Goal: Task Accomplishment & Management: Manage account settings

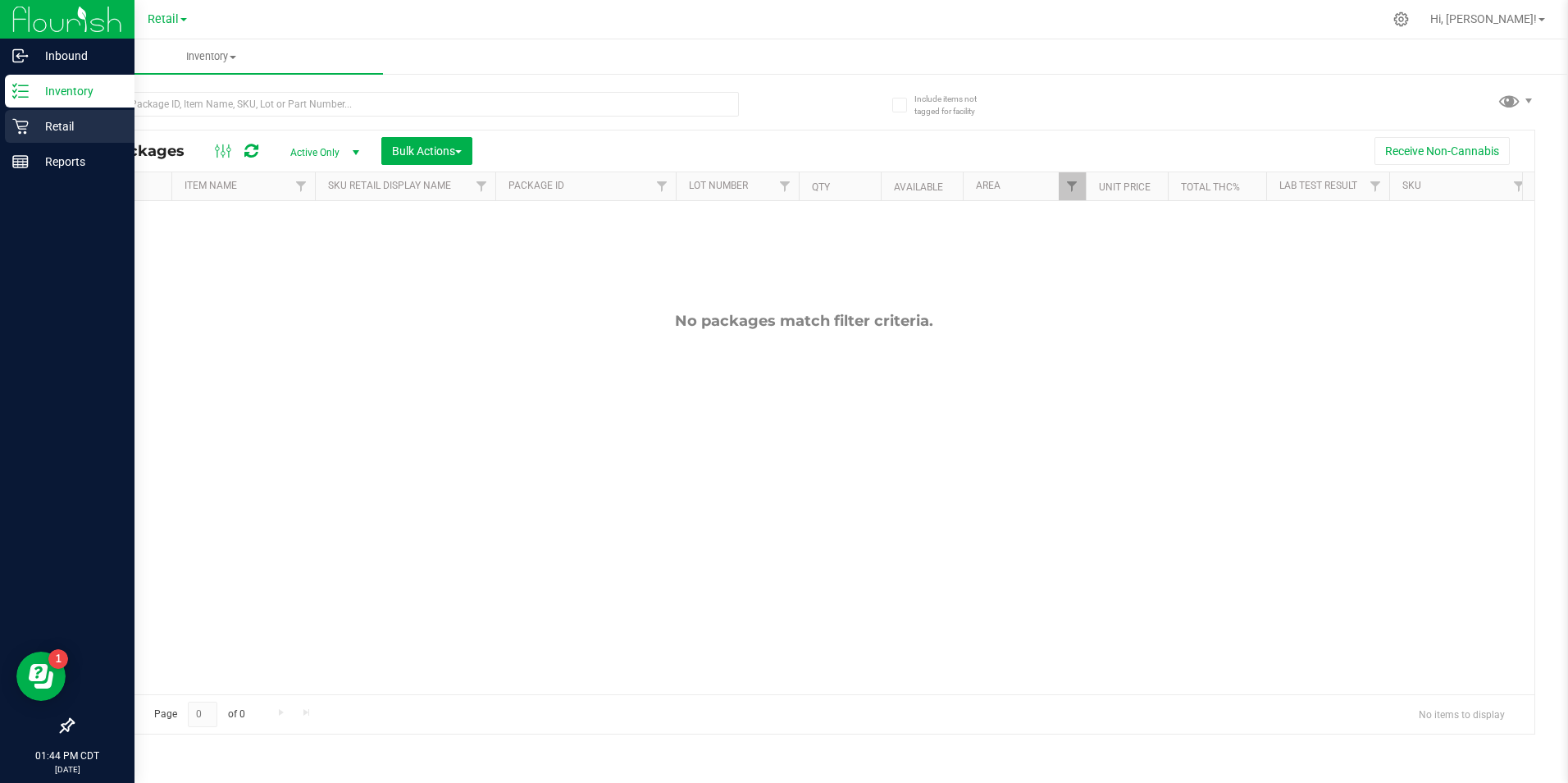
click at [32, 126] on p "Retail" at bounding box center [78, 126] width 98 height 19
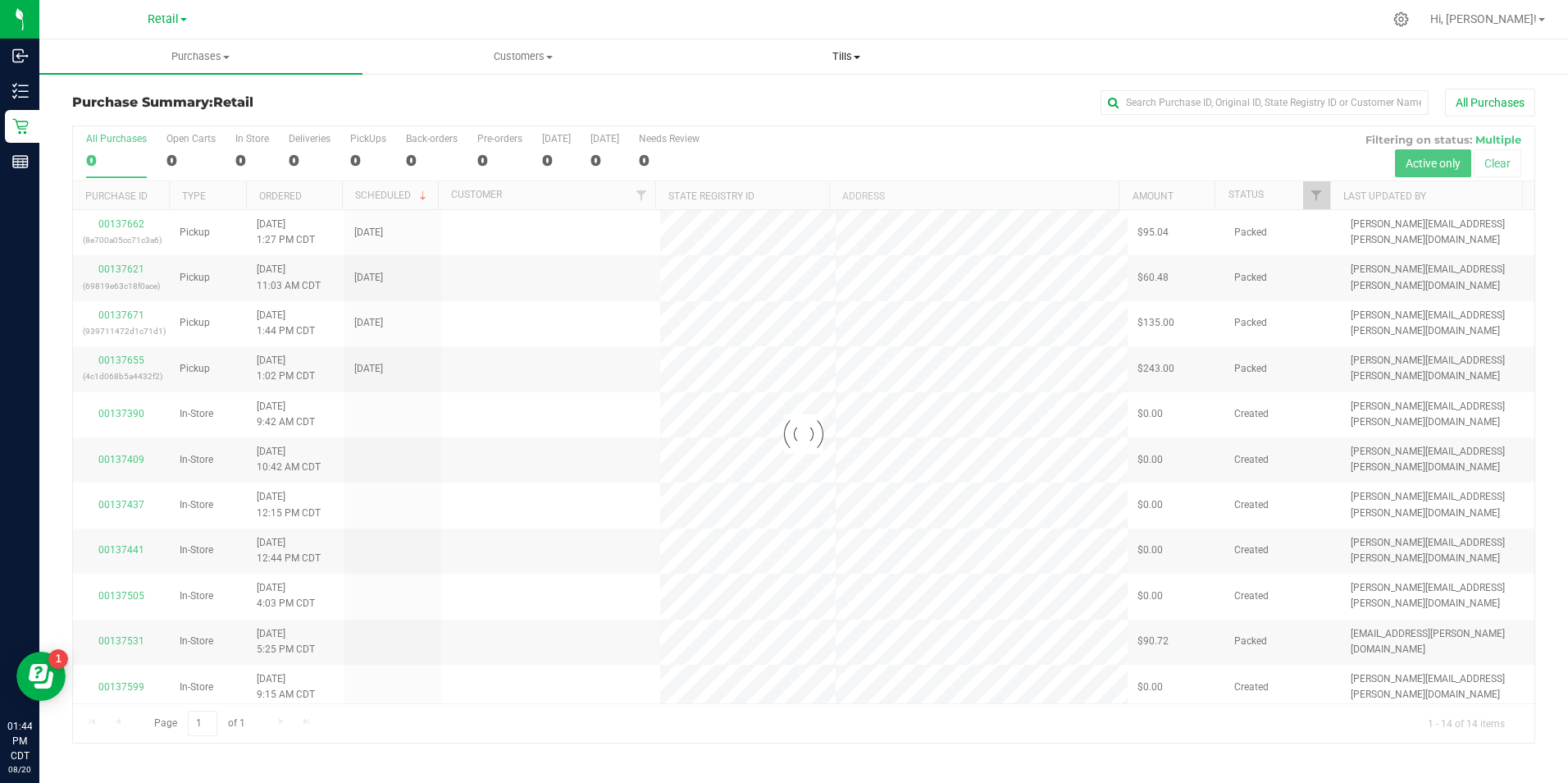
click at [857, 57] on span at bounding box center [857, 58] width 6 height 4
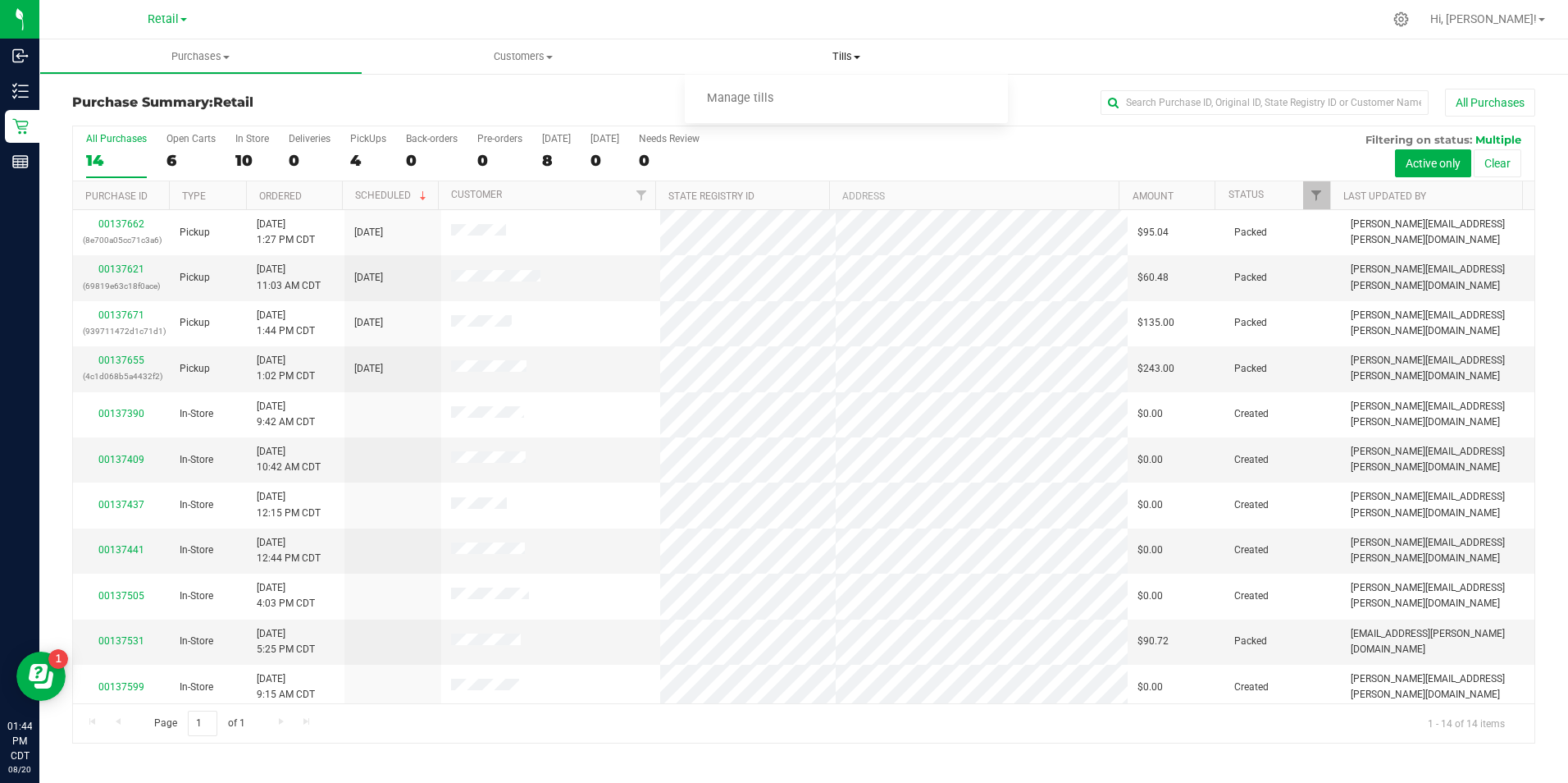
click at [754, 96] on span "Manage tills" at bounding box center [739, 98] width 110 height 14
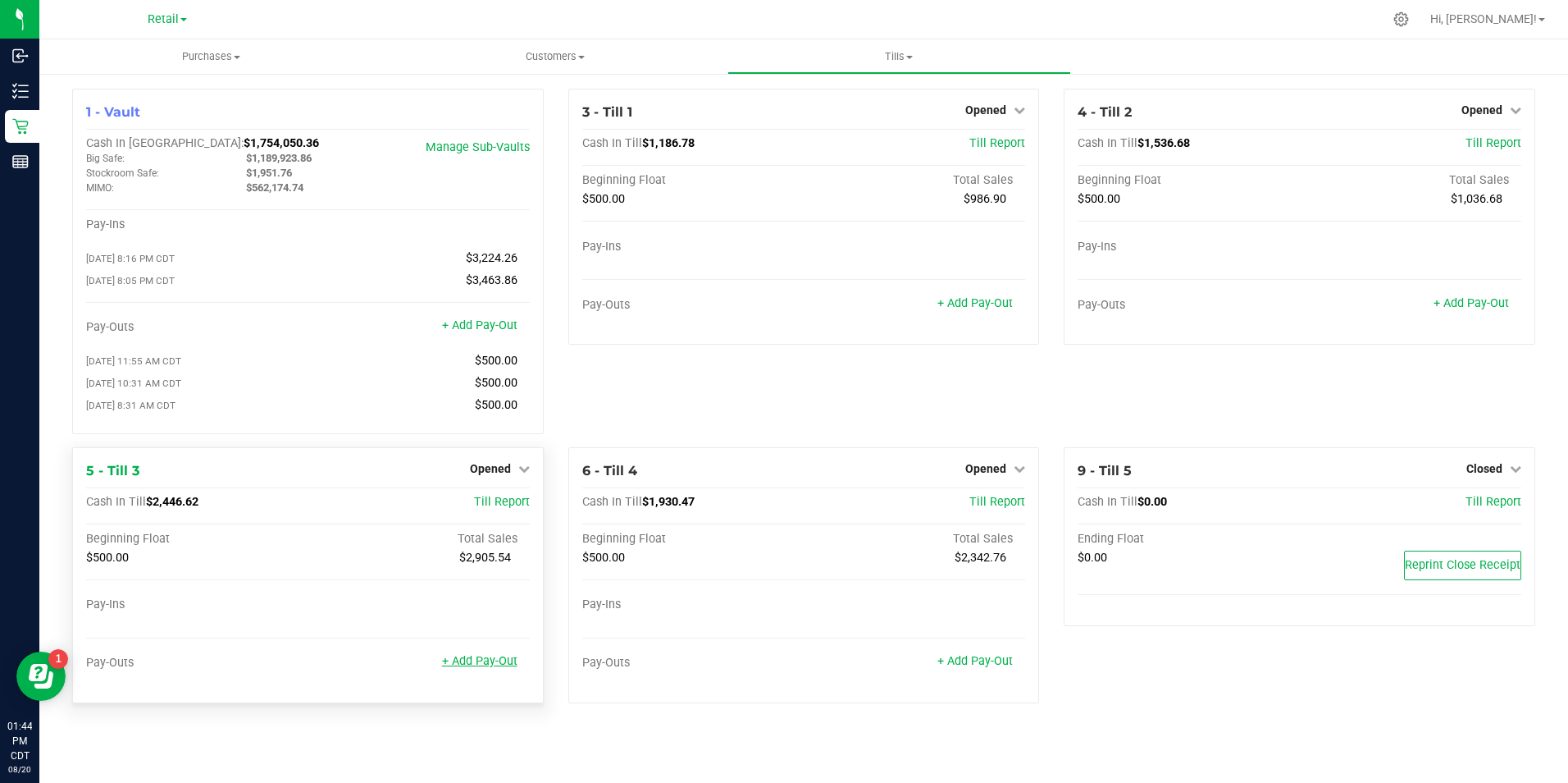
click at [492, 668] on link "+ Add Pay-Out" at bounding box center [479, 661] width 75 height 14
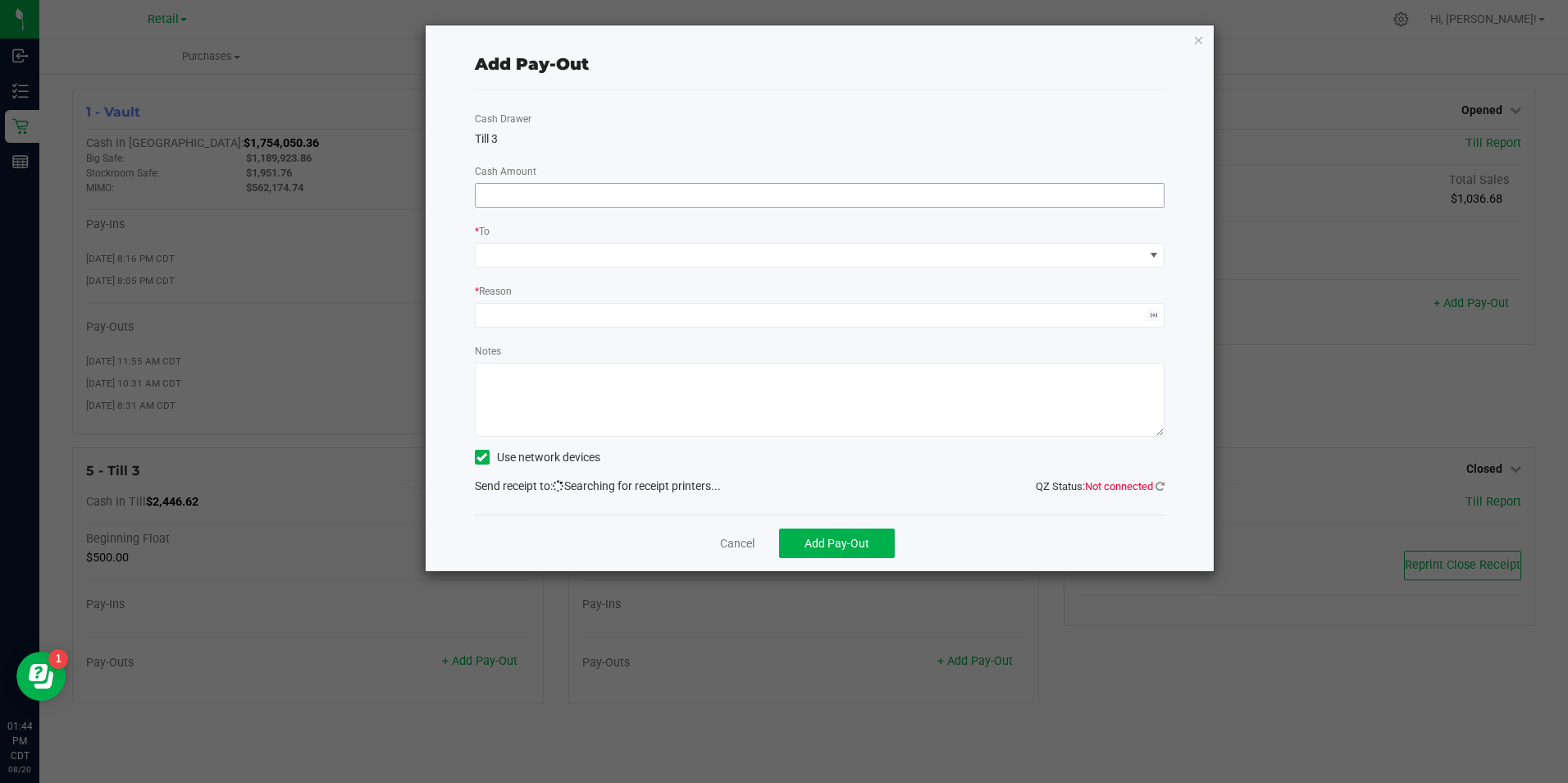
click at [630, 194] on input at bounding box center [820, 195] width 689 height 23
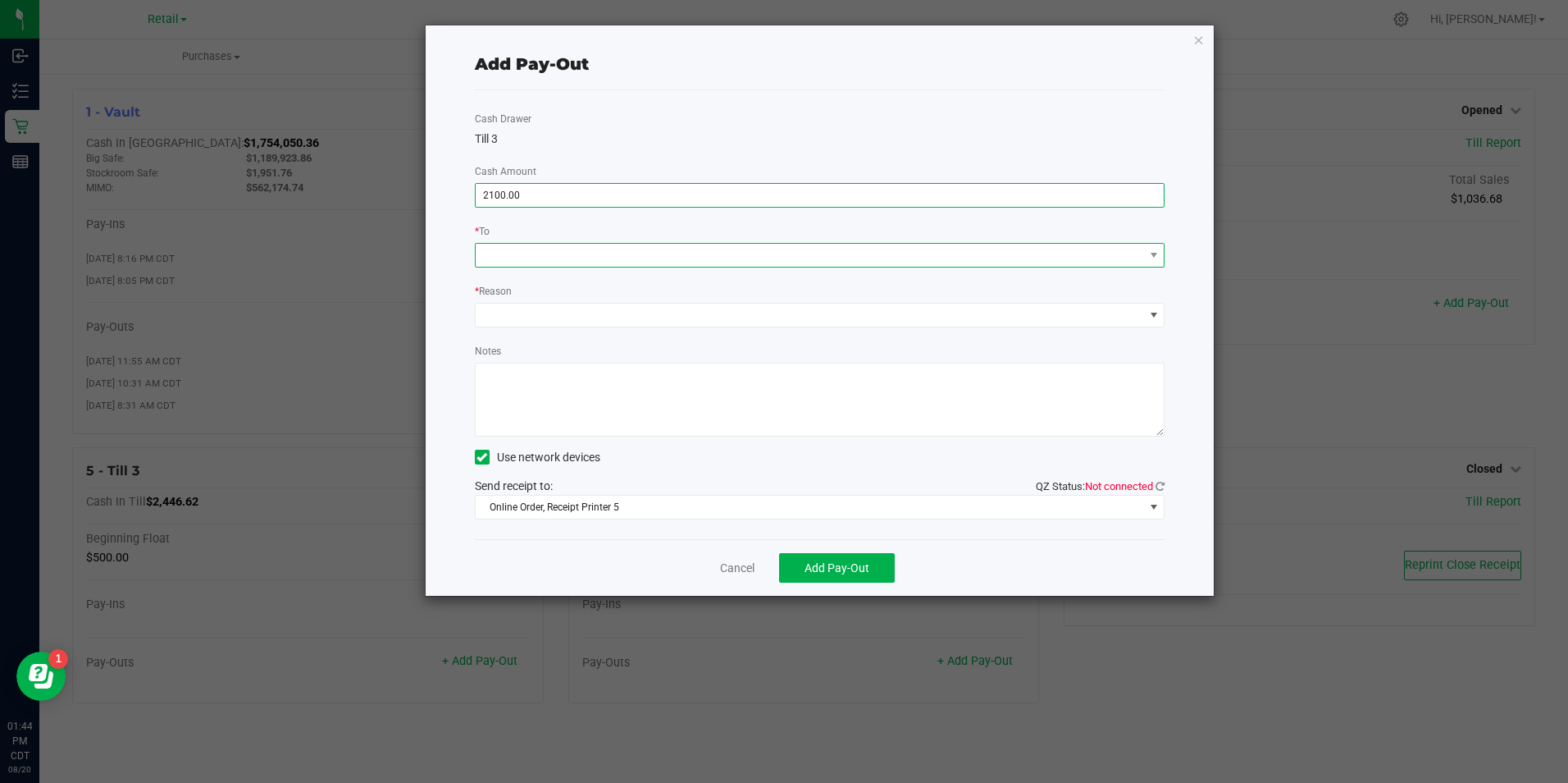
click at [624, 264] on span at bounding box center [809, 255] width 669 height 23
type input "$2,100.00"
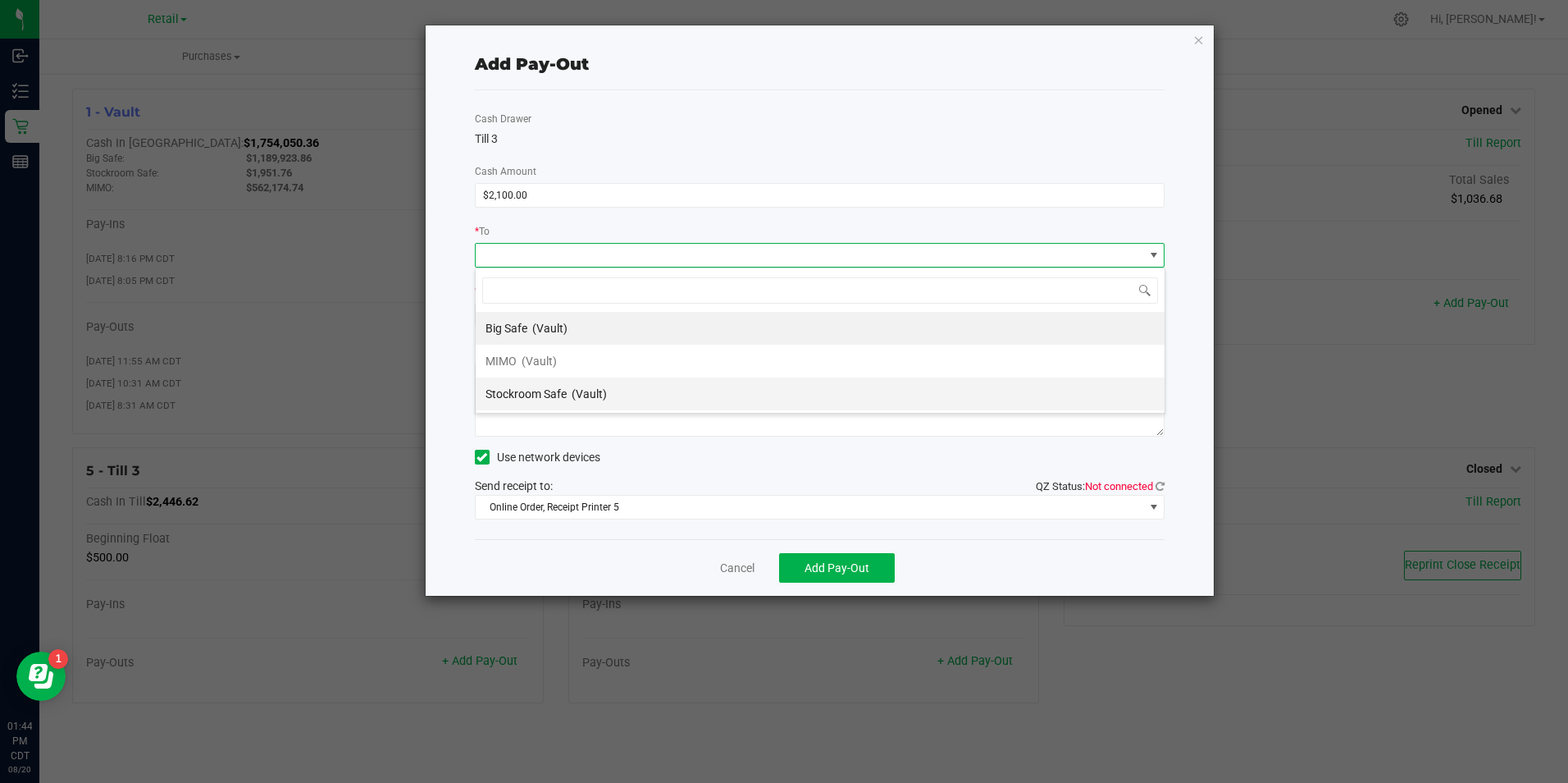
click at [565, 379] on div "Stockroom Safe (Vault)" at bounding box center [545, 394] width 121 height 30
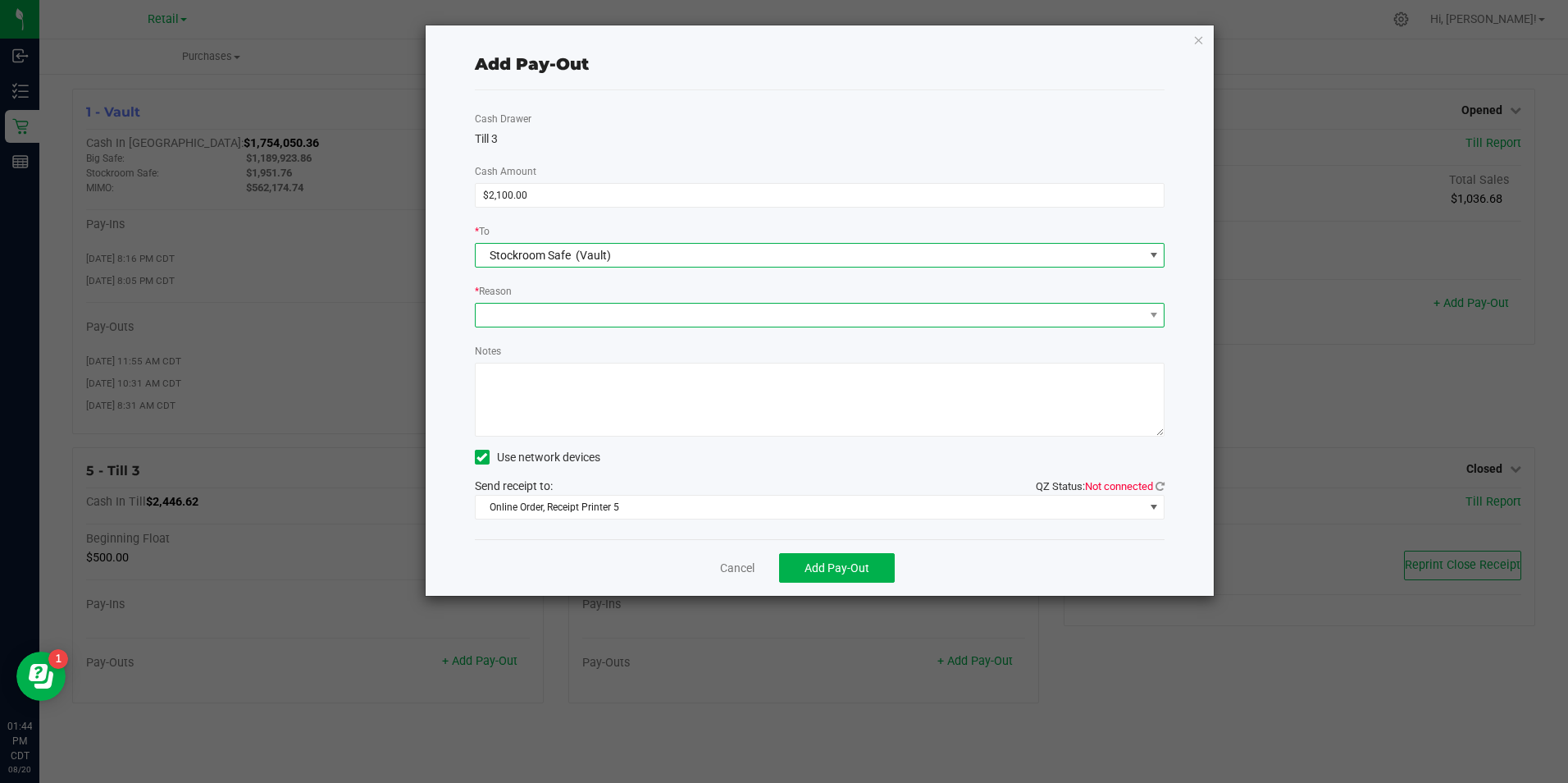
click at [607, 311] on span at bounding box center [809, 314] width 669 height 23
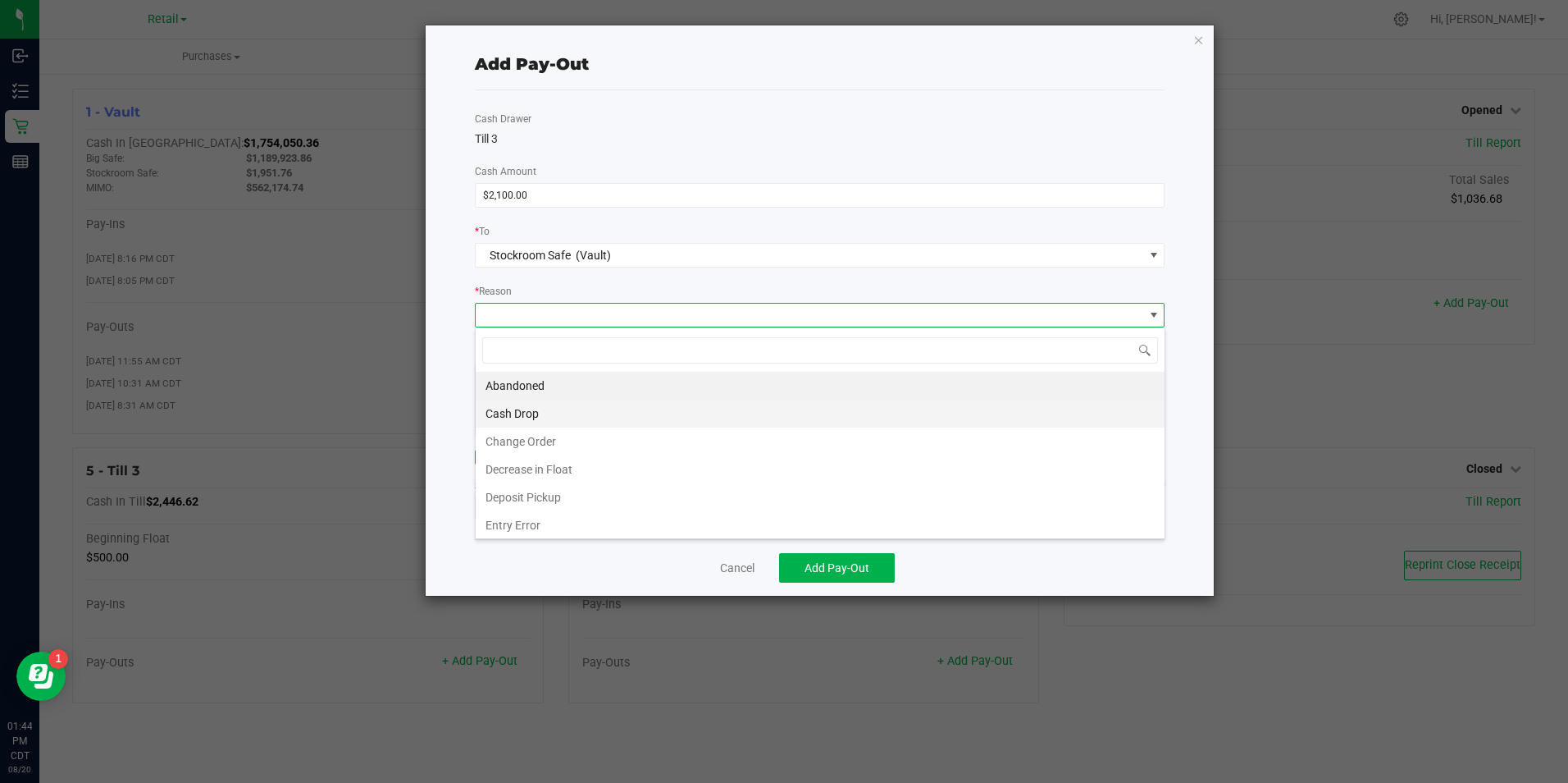
click at [555, 415] on li "Cash Drop" at bounding box center [820, 414] width 689 height 28
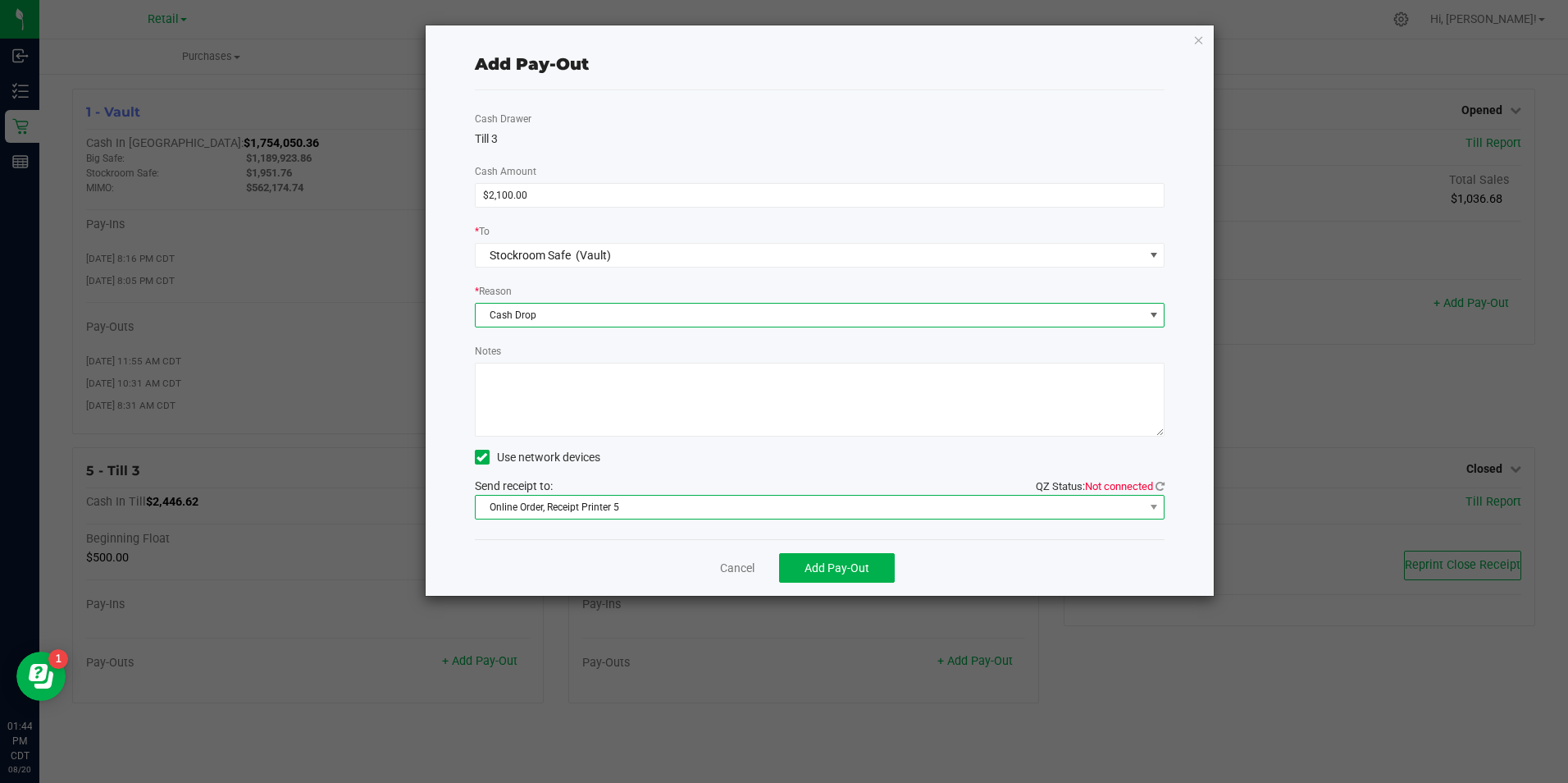
click at [635, 514] on span "Online Order, Receipt Printer 5" at bounding box center [809, 507] width 669 height 23
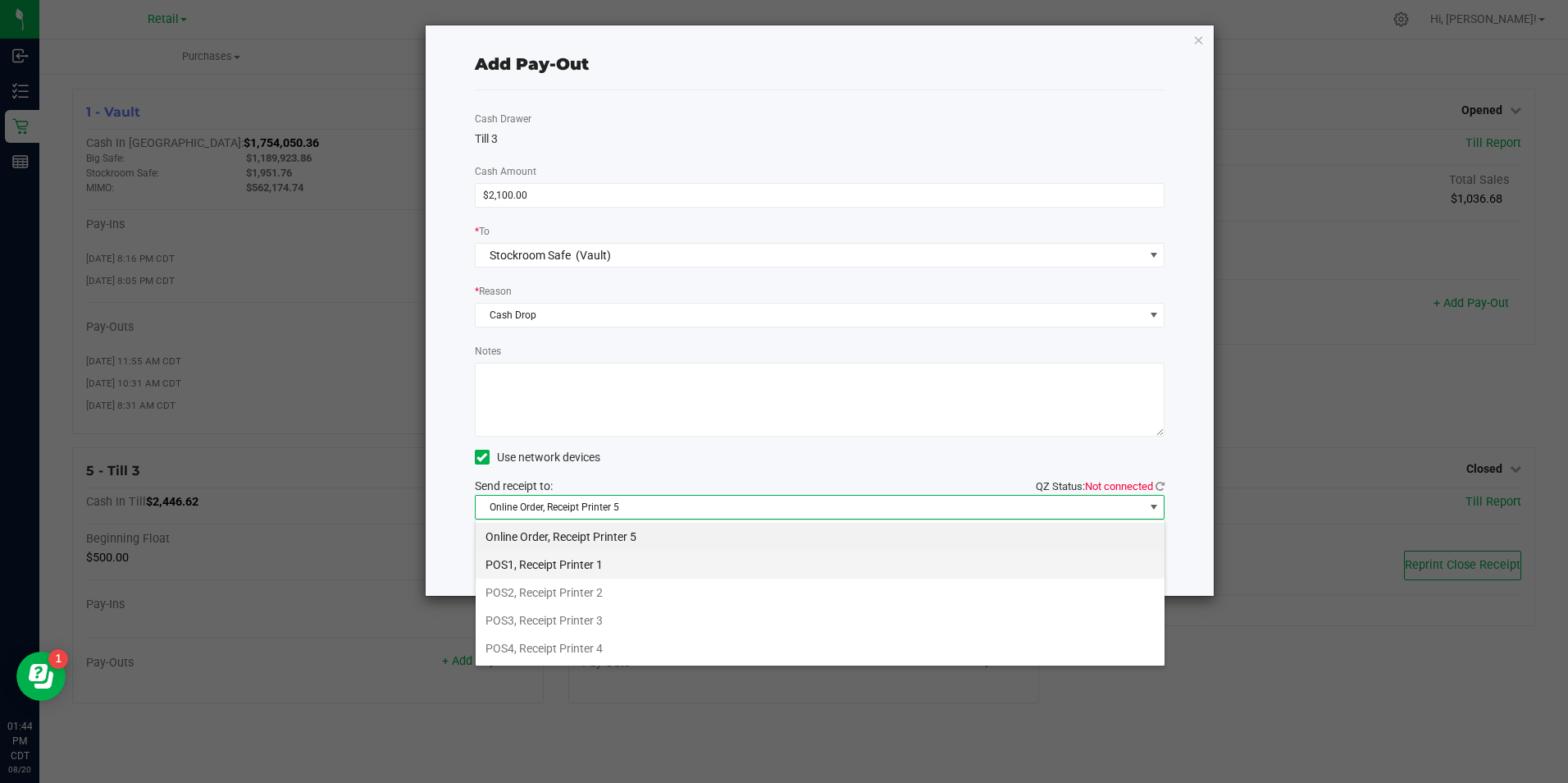
click at [580, 566] on li "POS1, Receipt Printer 1" at bounding box center [820, 564] width 689 height 28
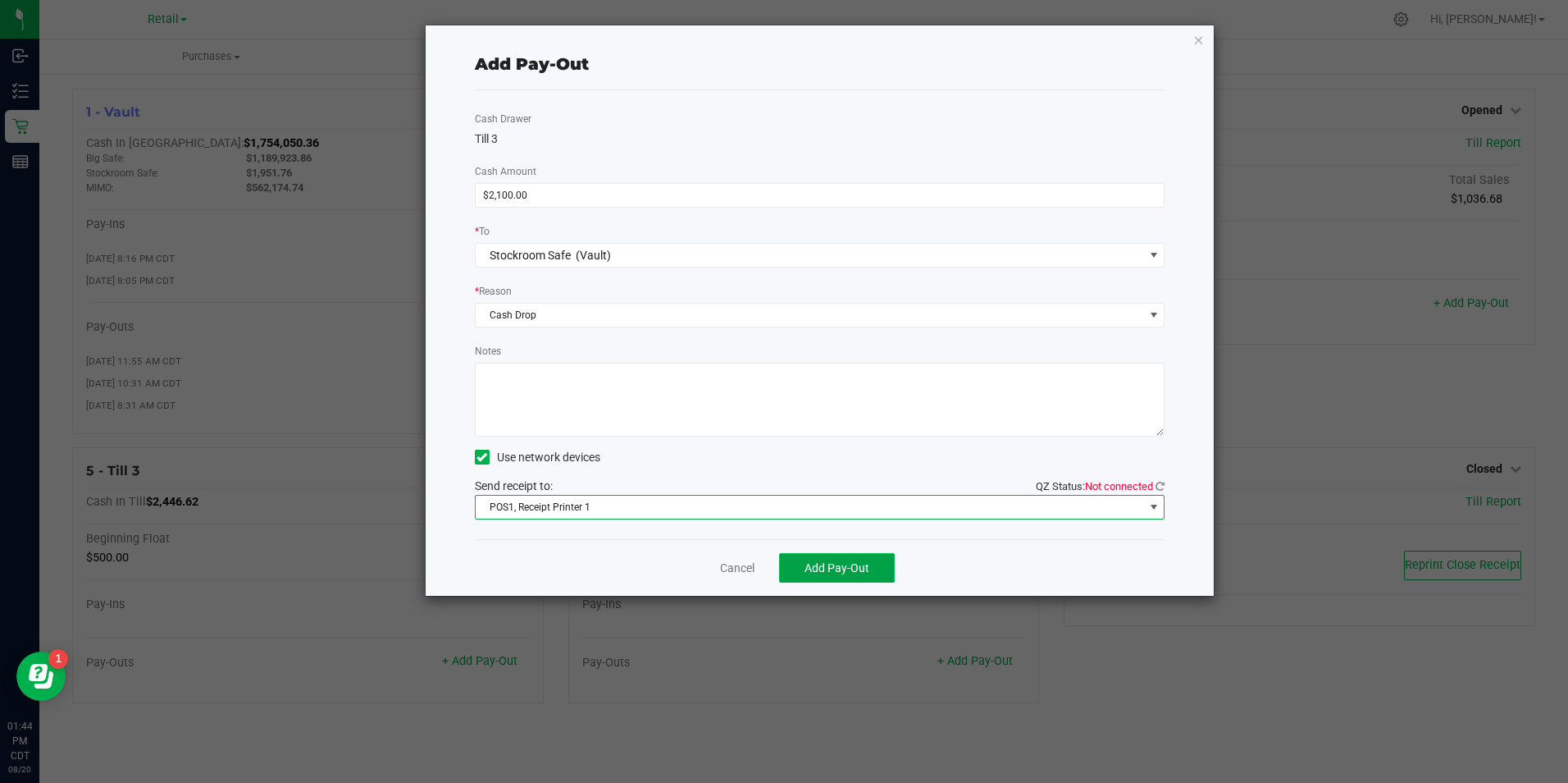
click at [834, 570] on span "Add Pay-Out" at bounding box center [836, 568] width 65 height 13
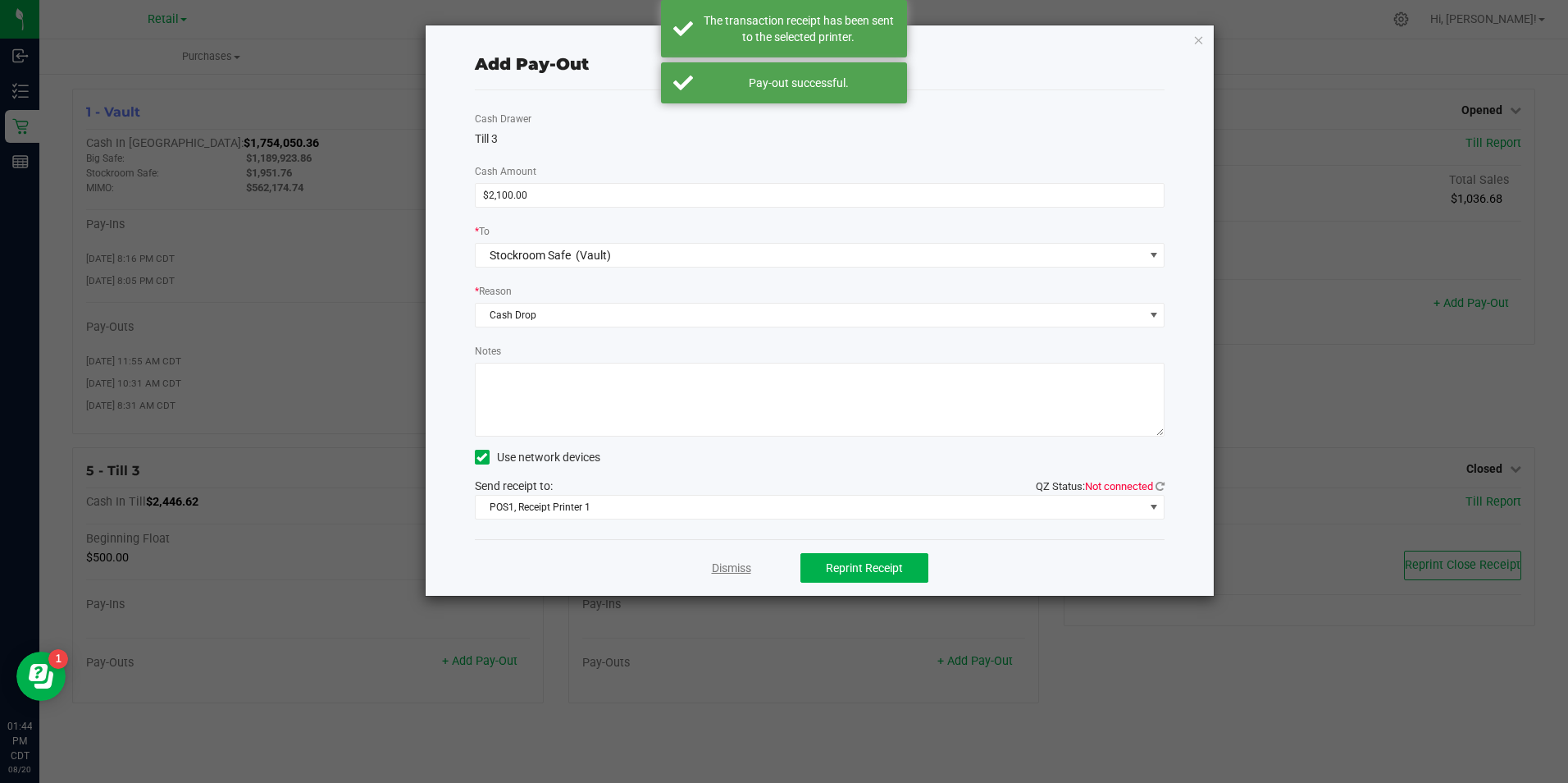
click at [746, 563] on link "Dismiss" at bounding box center [732, 568] width 39 height 18
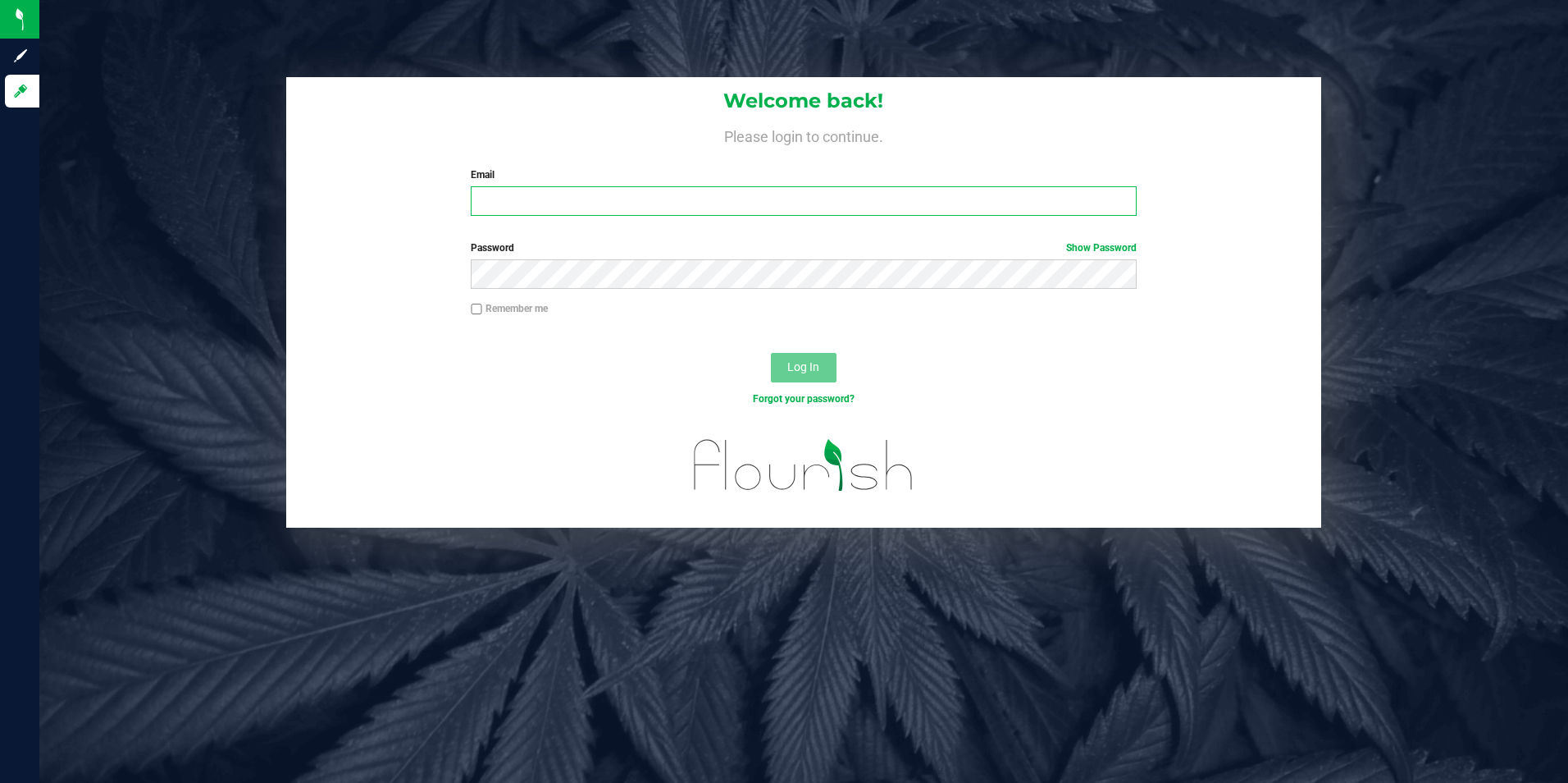
click at [581, 200] on input "Email" at bounding box center [804, 201] width 666 height 30
type input "[PERSON_NAME][EMAIL_ADDRESS][PERSON_NAME][DOMAIN_NAME]"
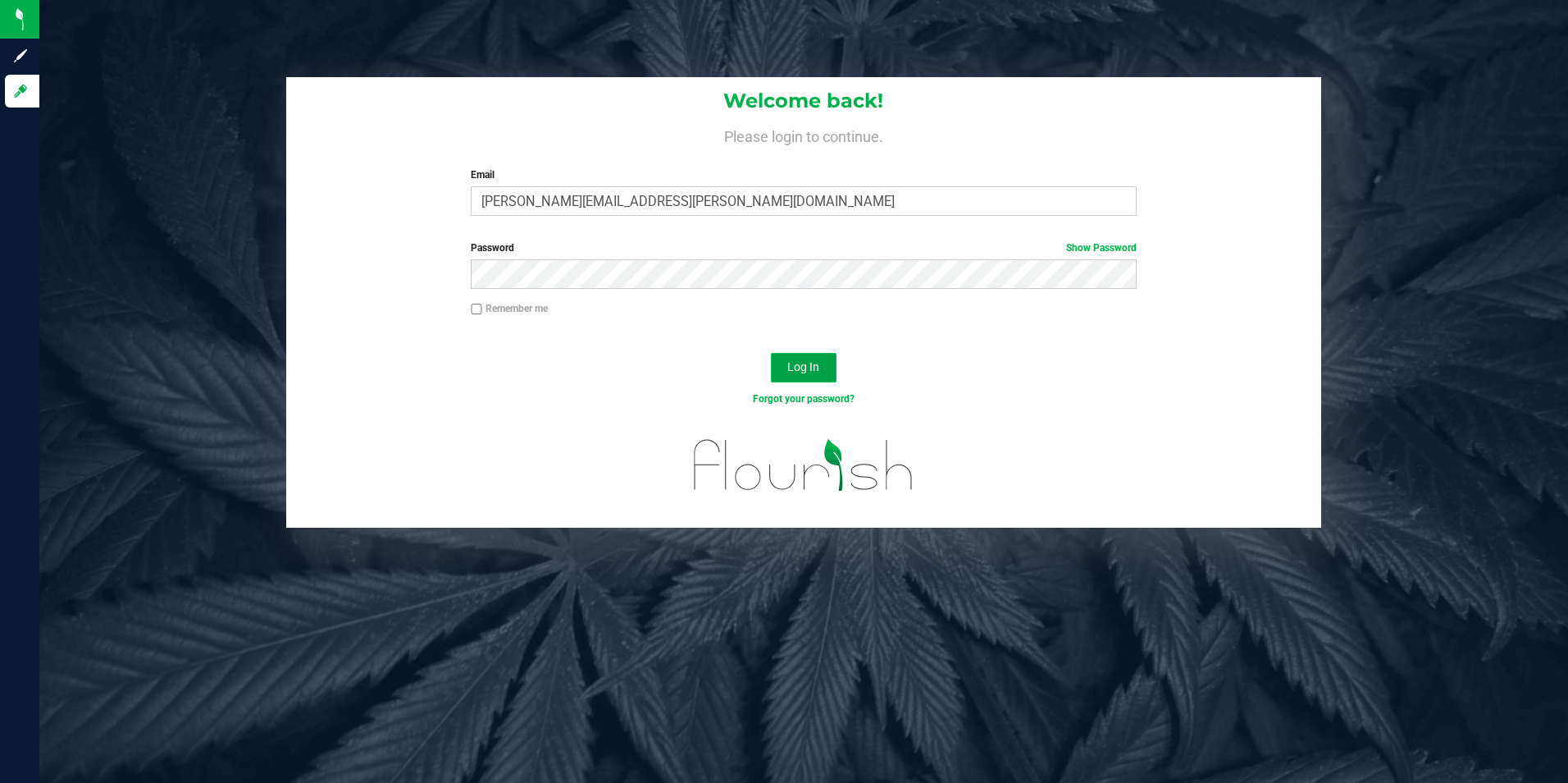
click at [797, 376] on button "Log In" at bounding box center [803, 367] width 66 height 30
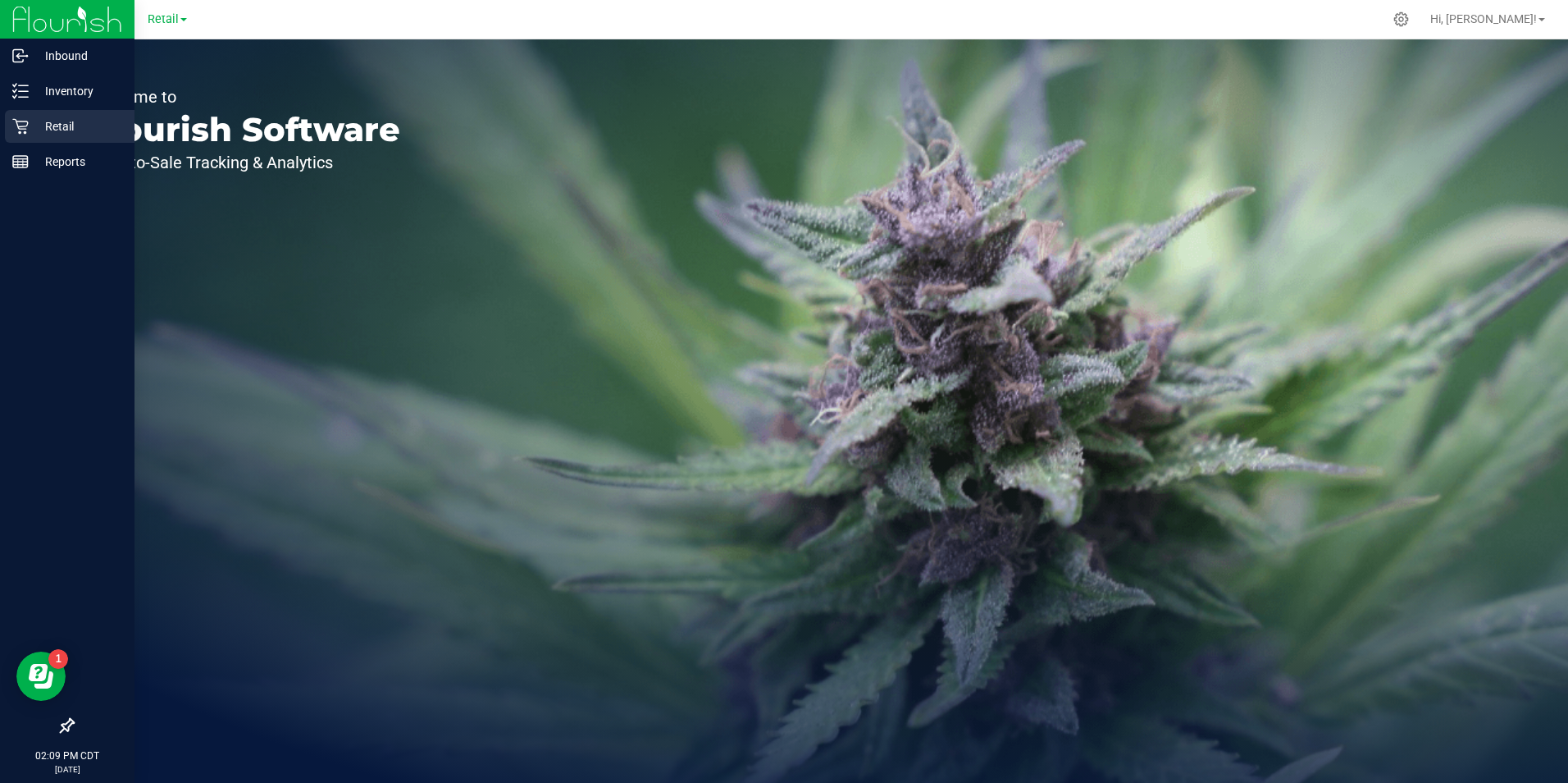
click at [12, 126] on icon at bounding box center [20, 126] width 17 height 17
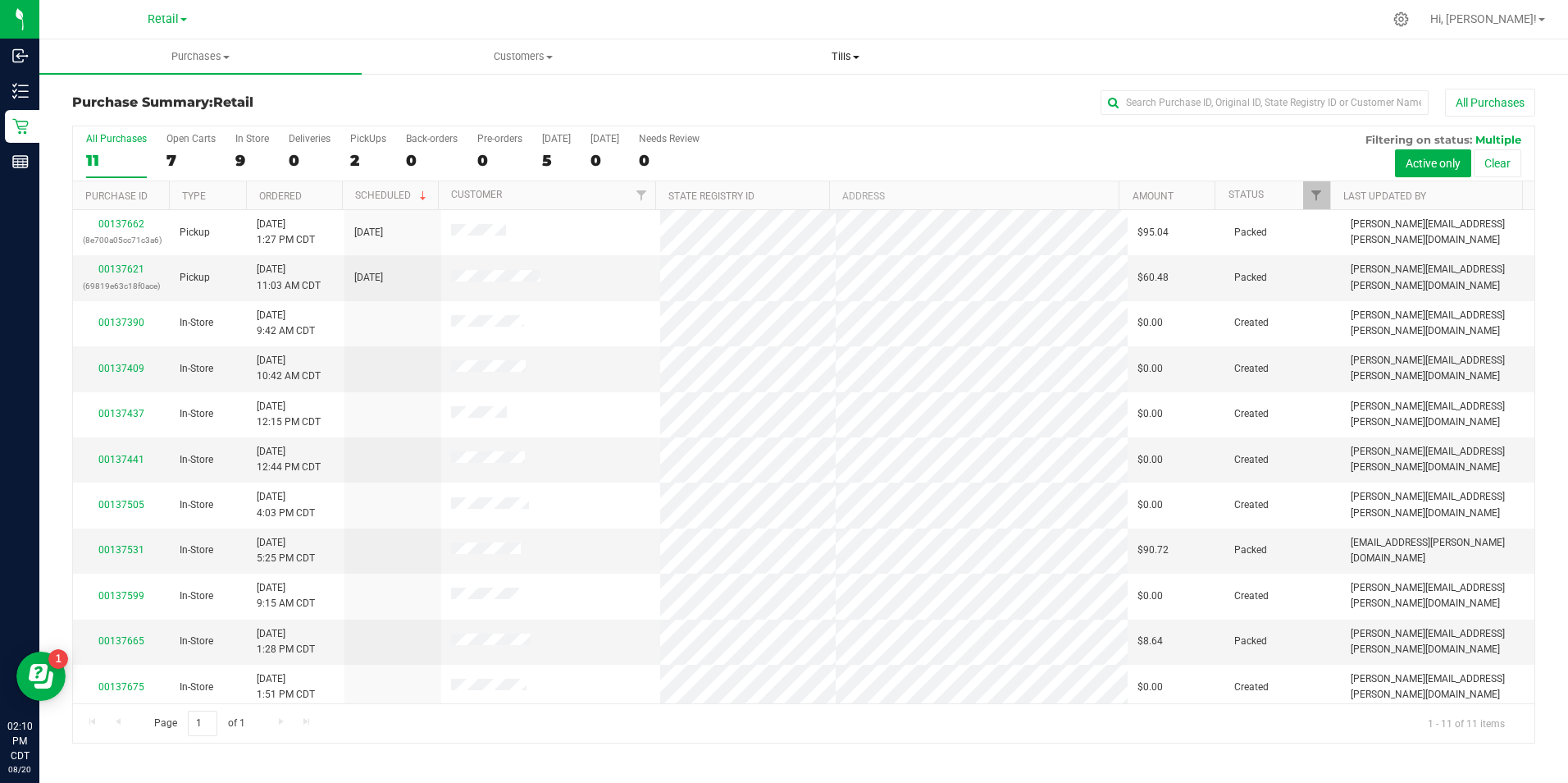
click at [829, 68] on uib-tab-heading "Tills Manage tills" at bounding box center [846, 56] width 321 height 32
click at [751, 96] on span "Manage tills" at bounding box center [739, 98] width 110 height 14
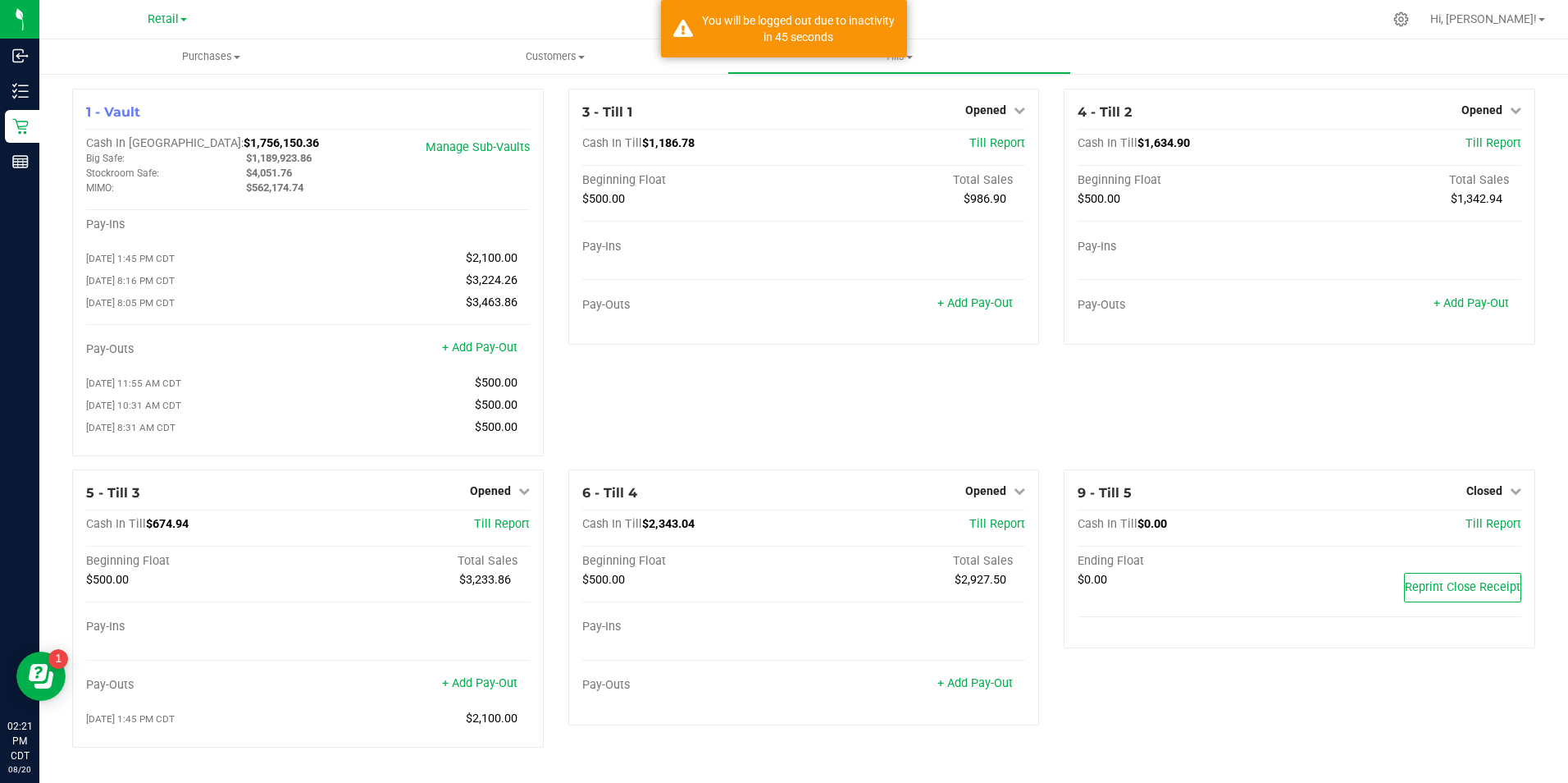
click at [747, 392] on div "3 - Till 1 Opened Close Till Cash In Till $1,186.78 Till Report Beginning Float…" at bounding box center [804, 278] width 496 height 380
click at [989, 690] on link "+ Add Pay-Out" at bounding box center [975, 683] width 75 height 14
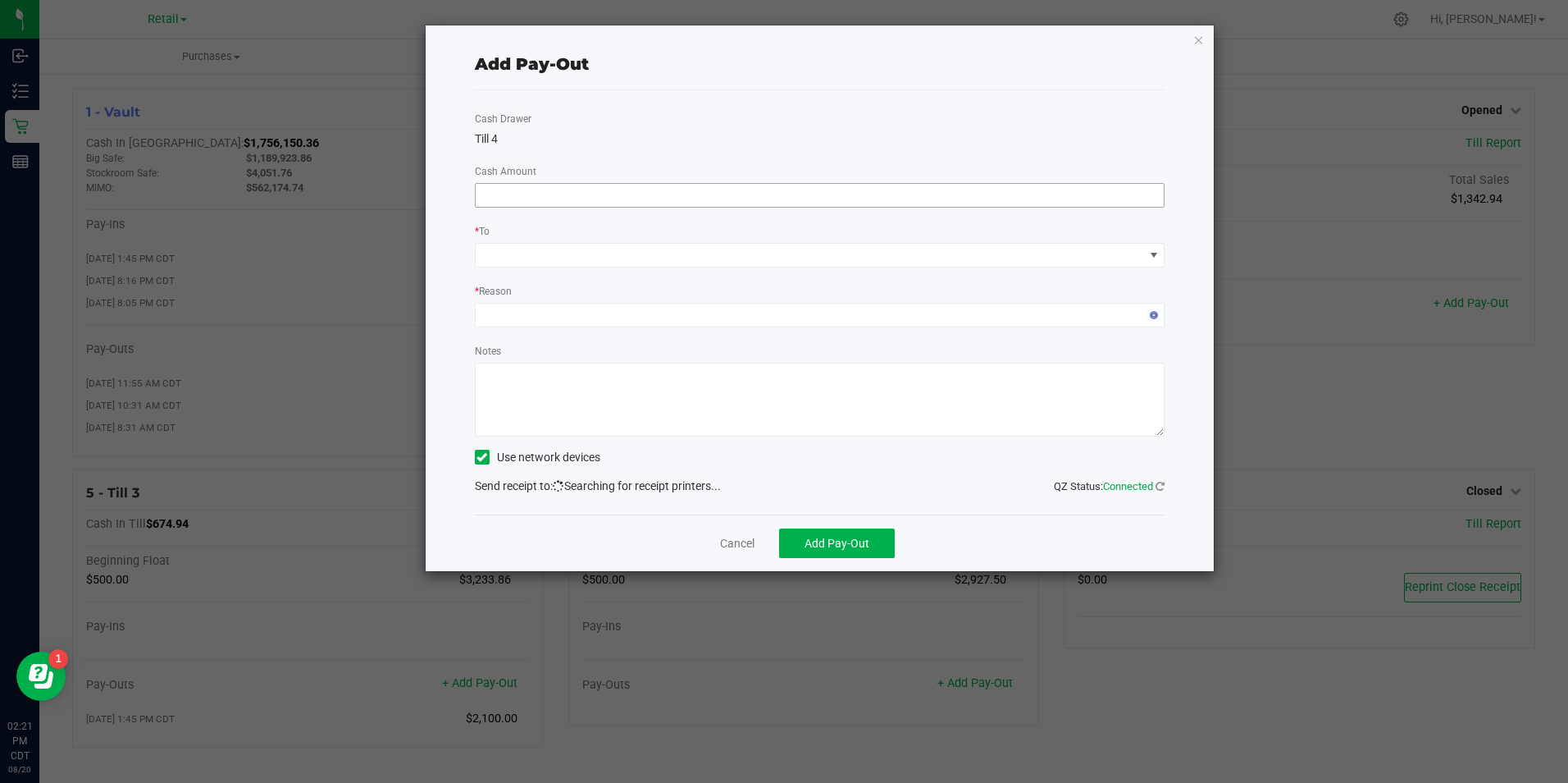
click at [636, 195] on input at bounding box center [820, 195] width 689 height 23
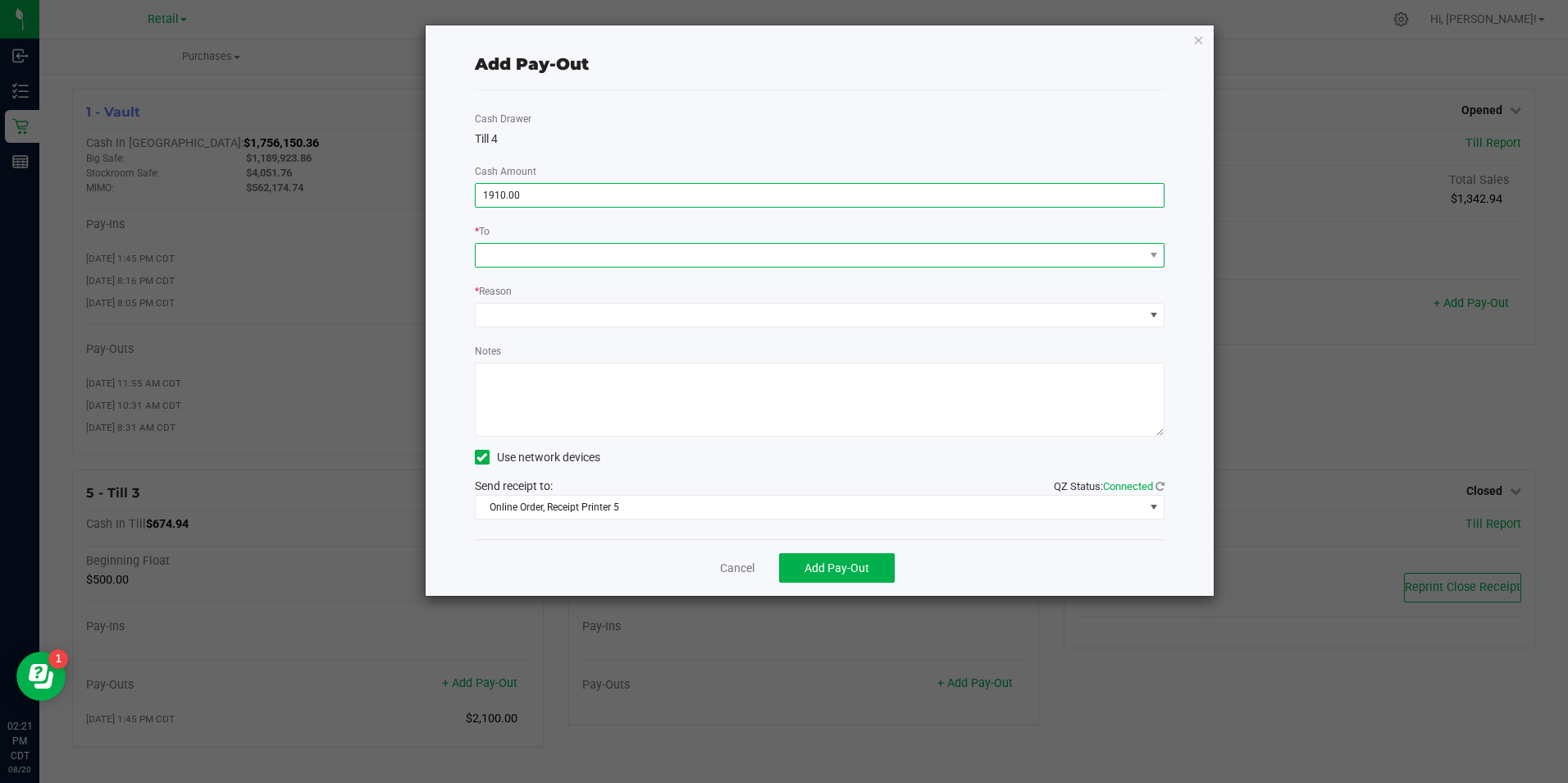
click at [619, 263] on span at bounding box center [809, 255] width 669 height 23
type input "$1,910.00"
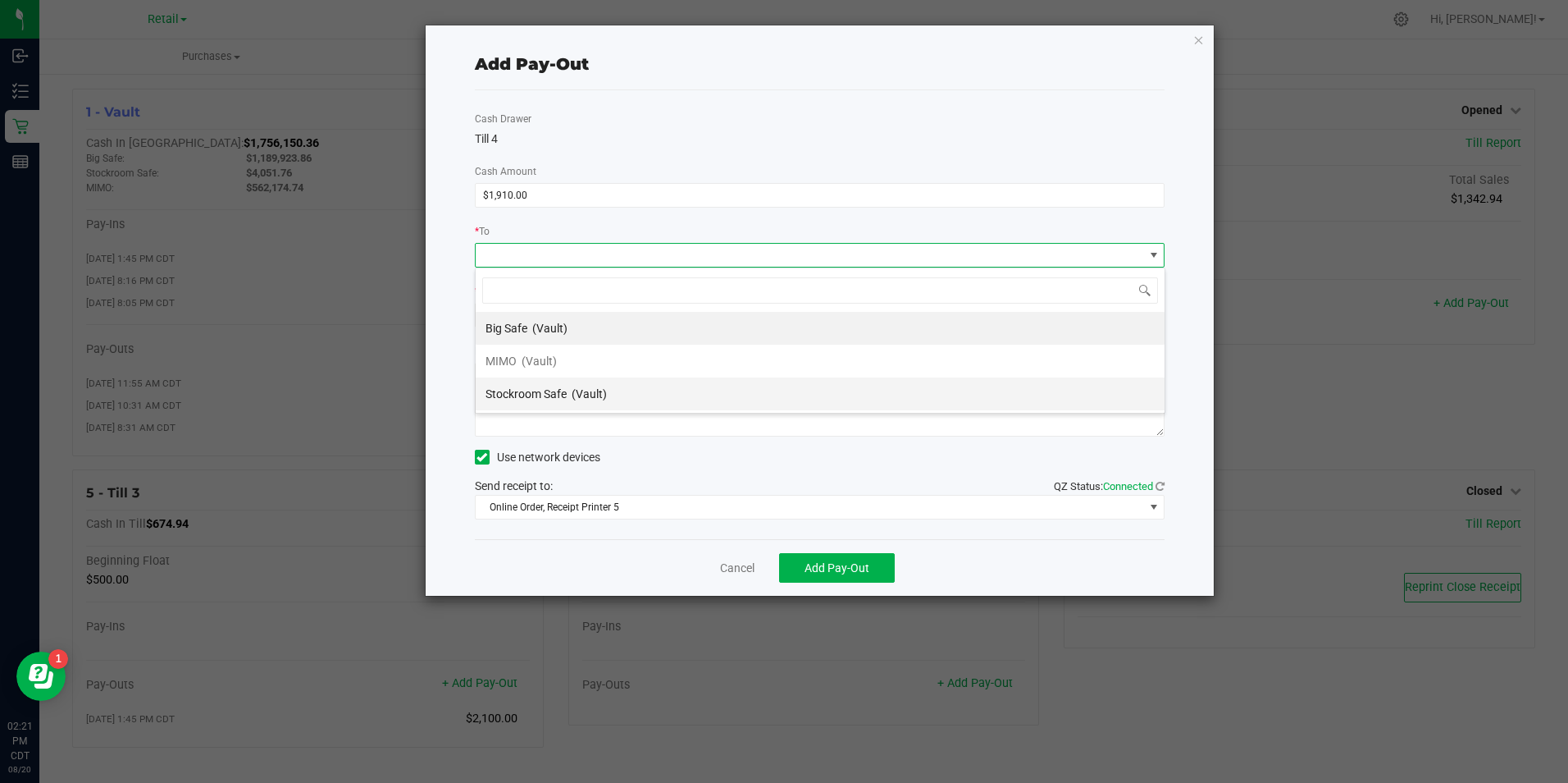
click at [566, 380] on div "Stockroom Safe (Vault)" at bounding box center [545, 394] width 121 height 30
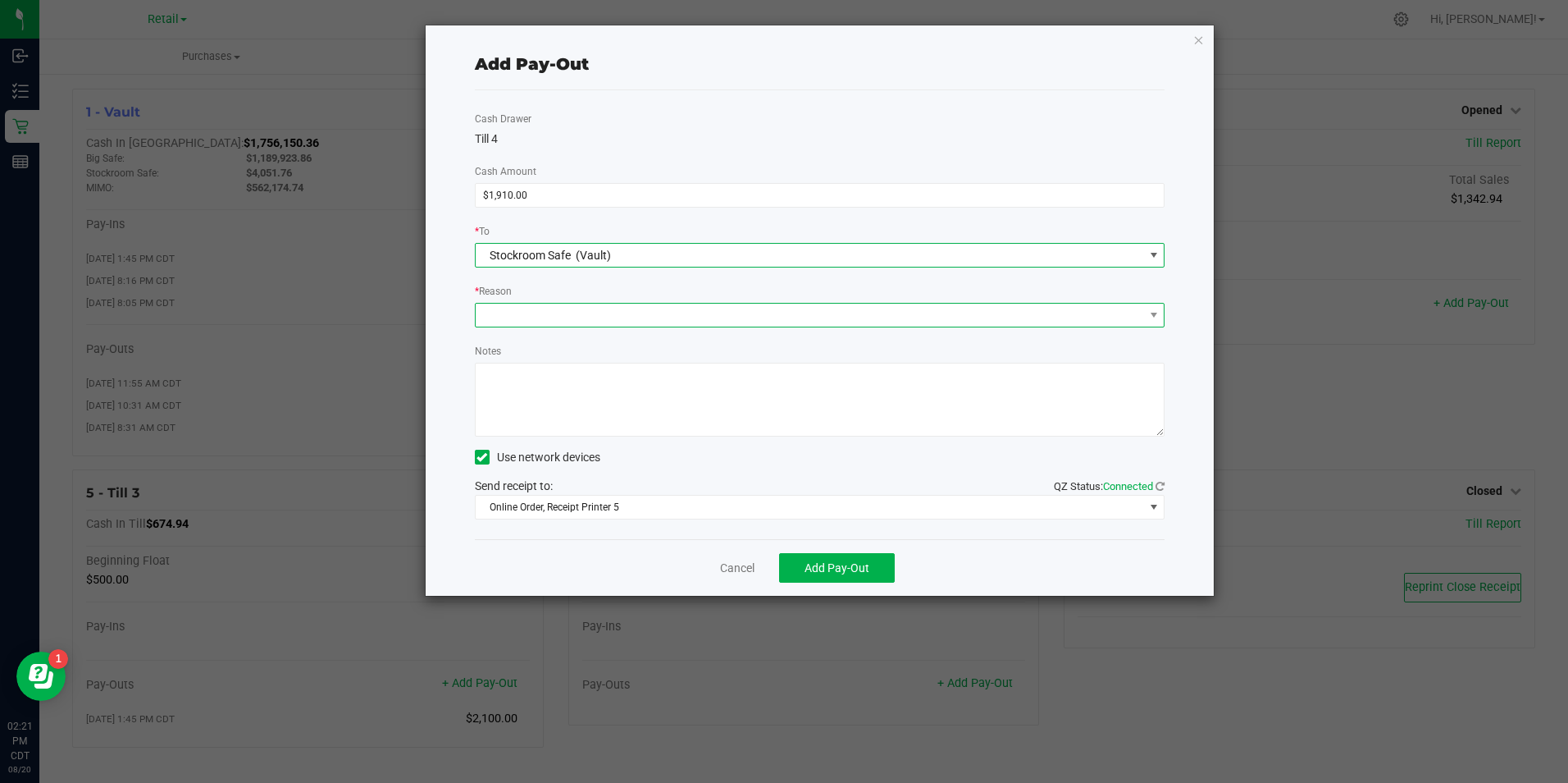
click at [577, 317] on span at bounding box center [809, 314] width 669 height 23
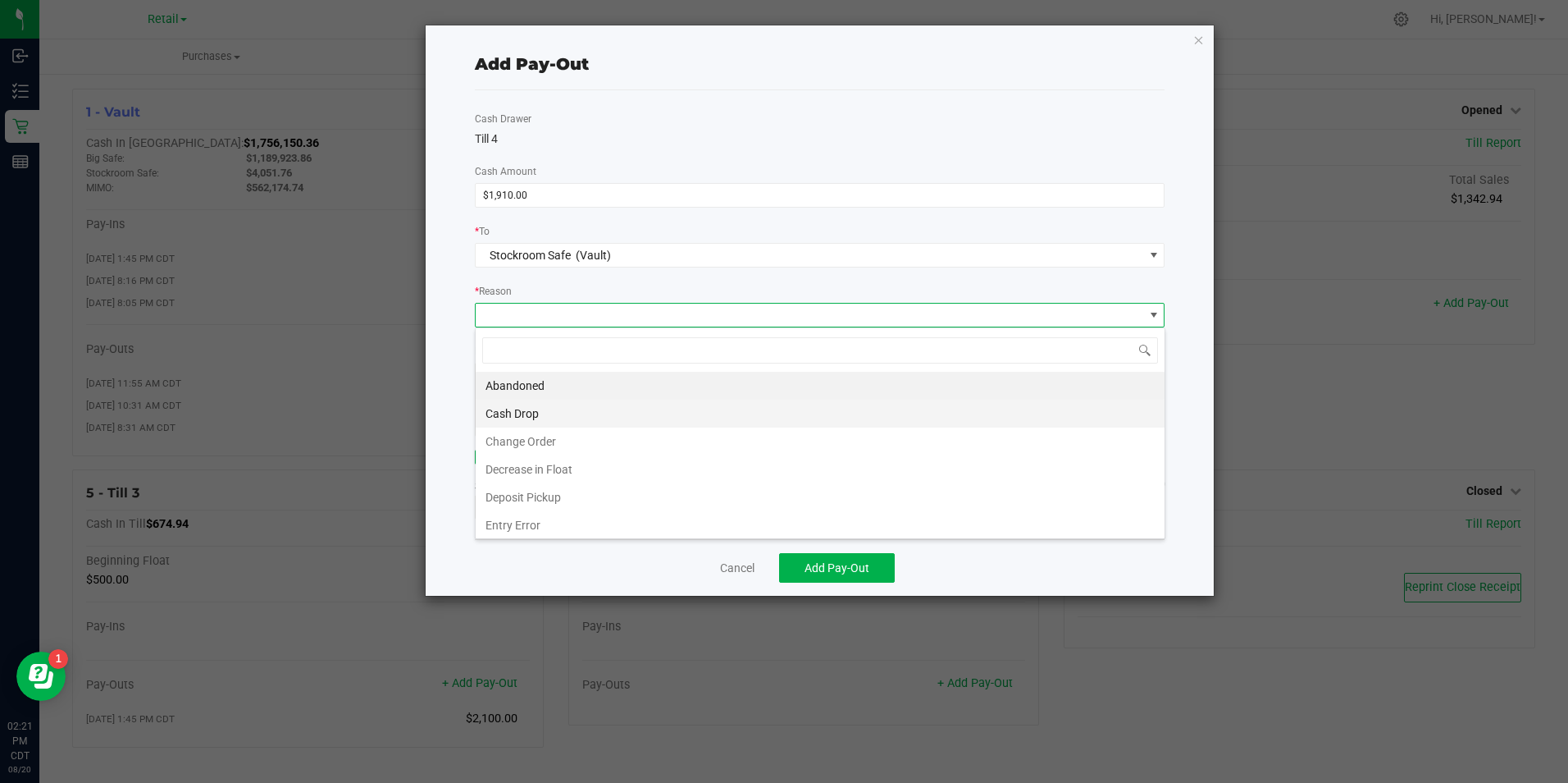
click at [557, 412] on li "Cash Drop" at bounding box center [820, 414] width 689 height 28
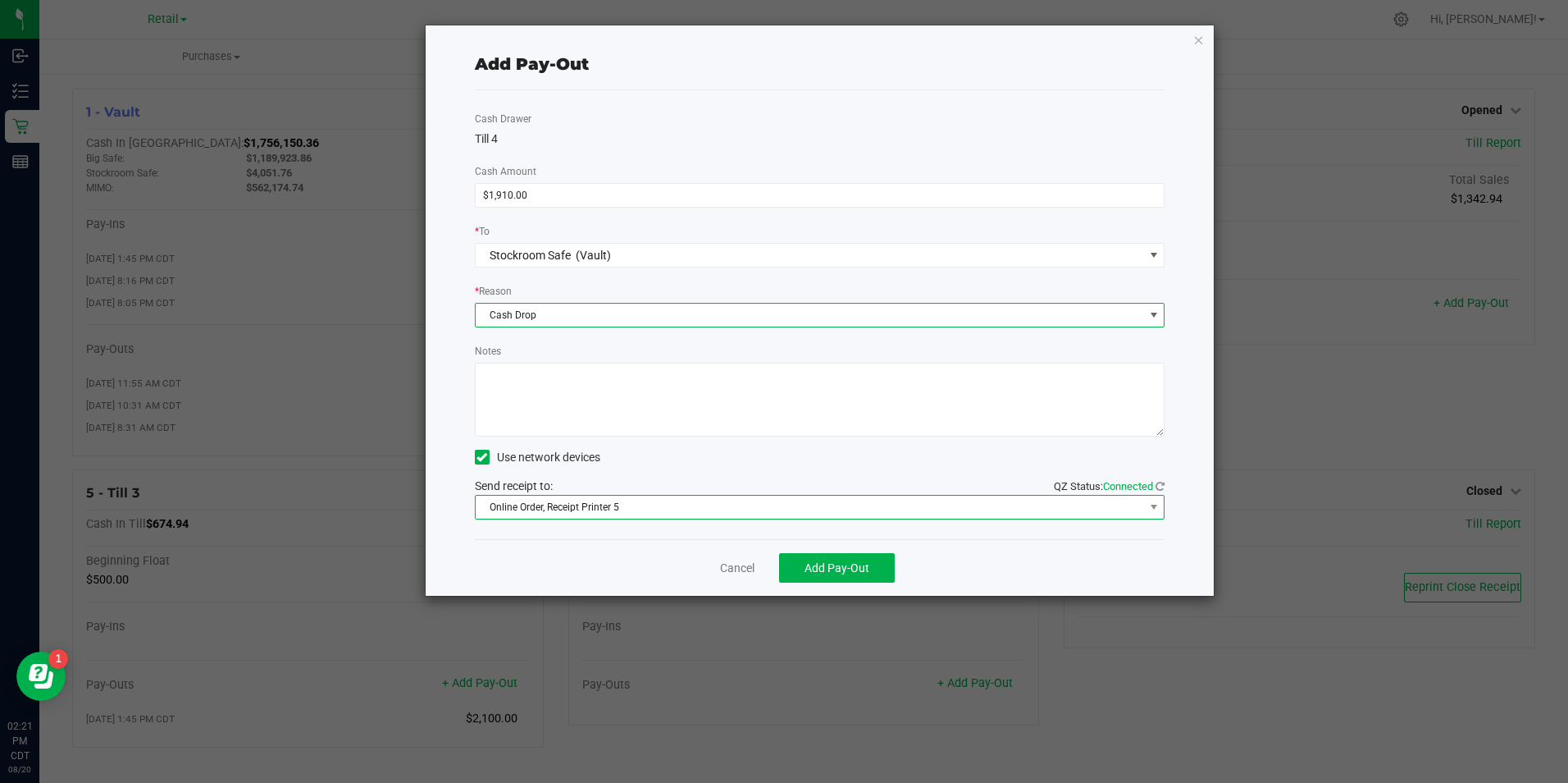
click at [622, 513] on span "Online Order, Receipt Printer 5" at bounding box center [809, 507] width 669 height 23
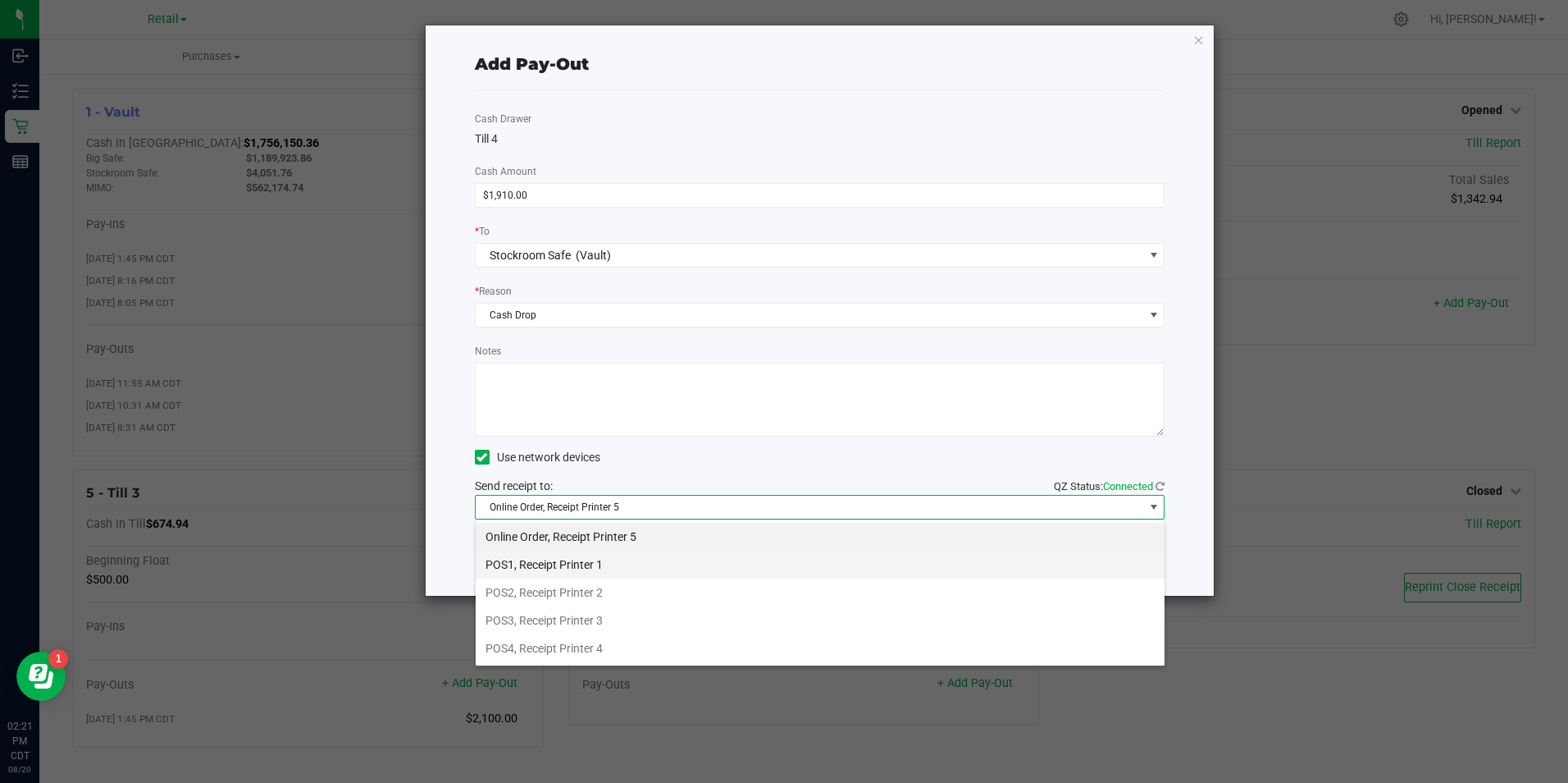
click at [592, 563] on li "POS1, Receipt Printer 1" at bounding box center [820, 564] width 689 height 28
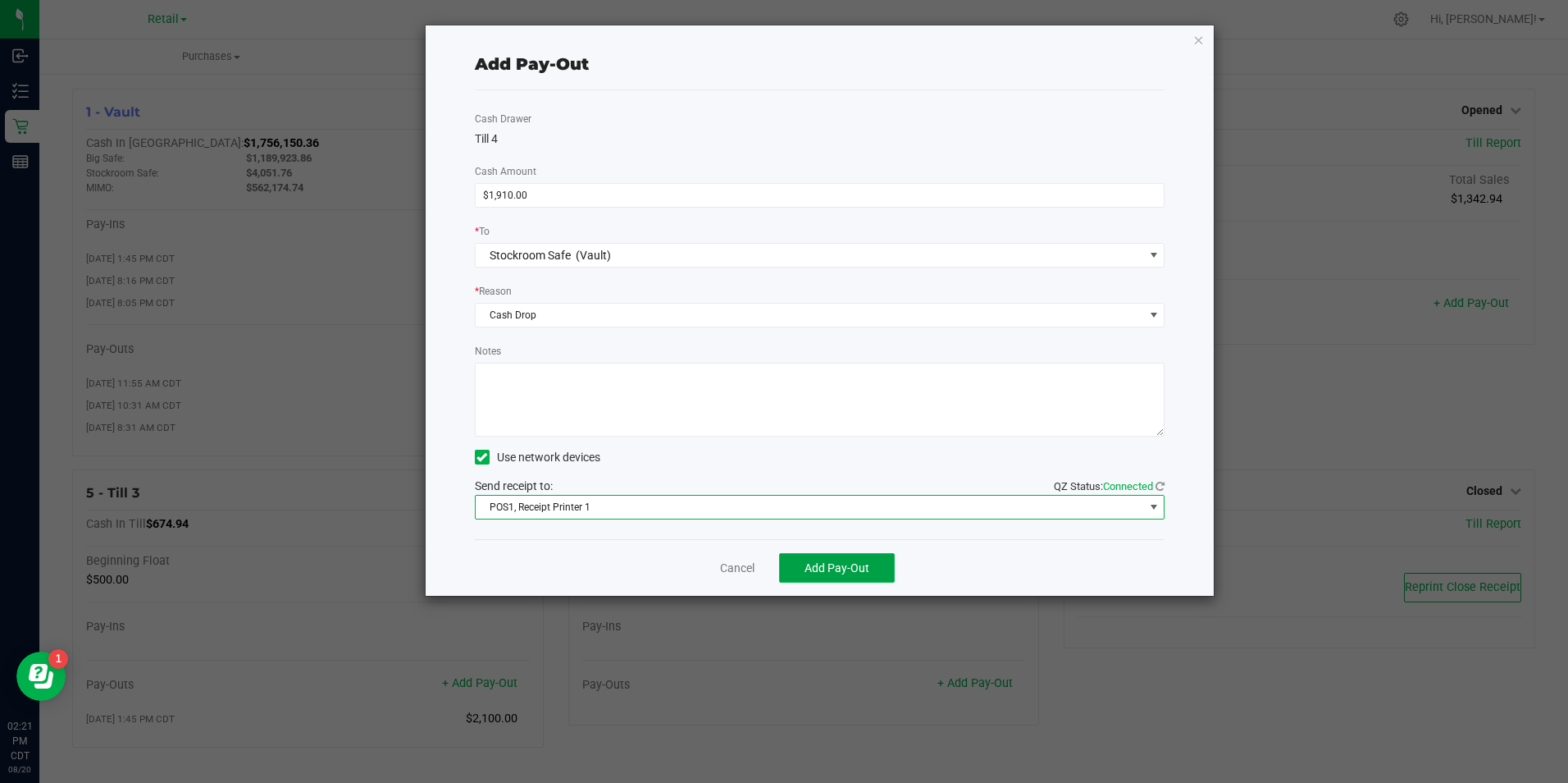
click at [834, 571] on span "Add Pay-Out" at bounding box center [836, 568] width 65 height 13
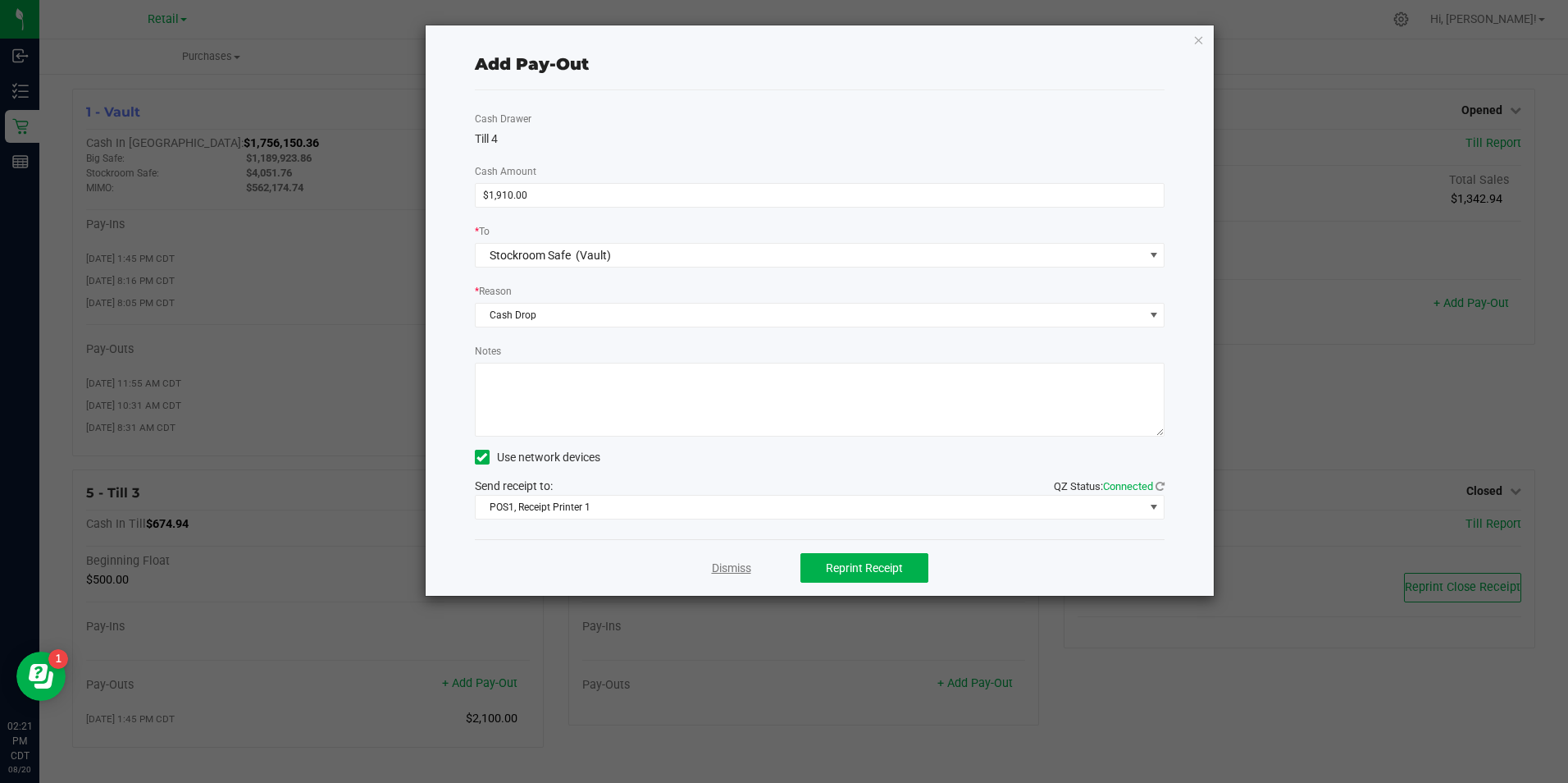
click at [731, 563] on link "Dismiss" at bounding box center [732, 568] width 39 height 18
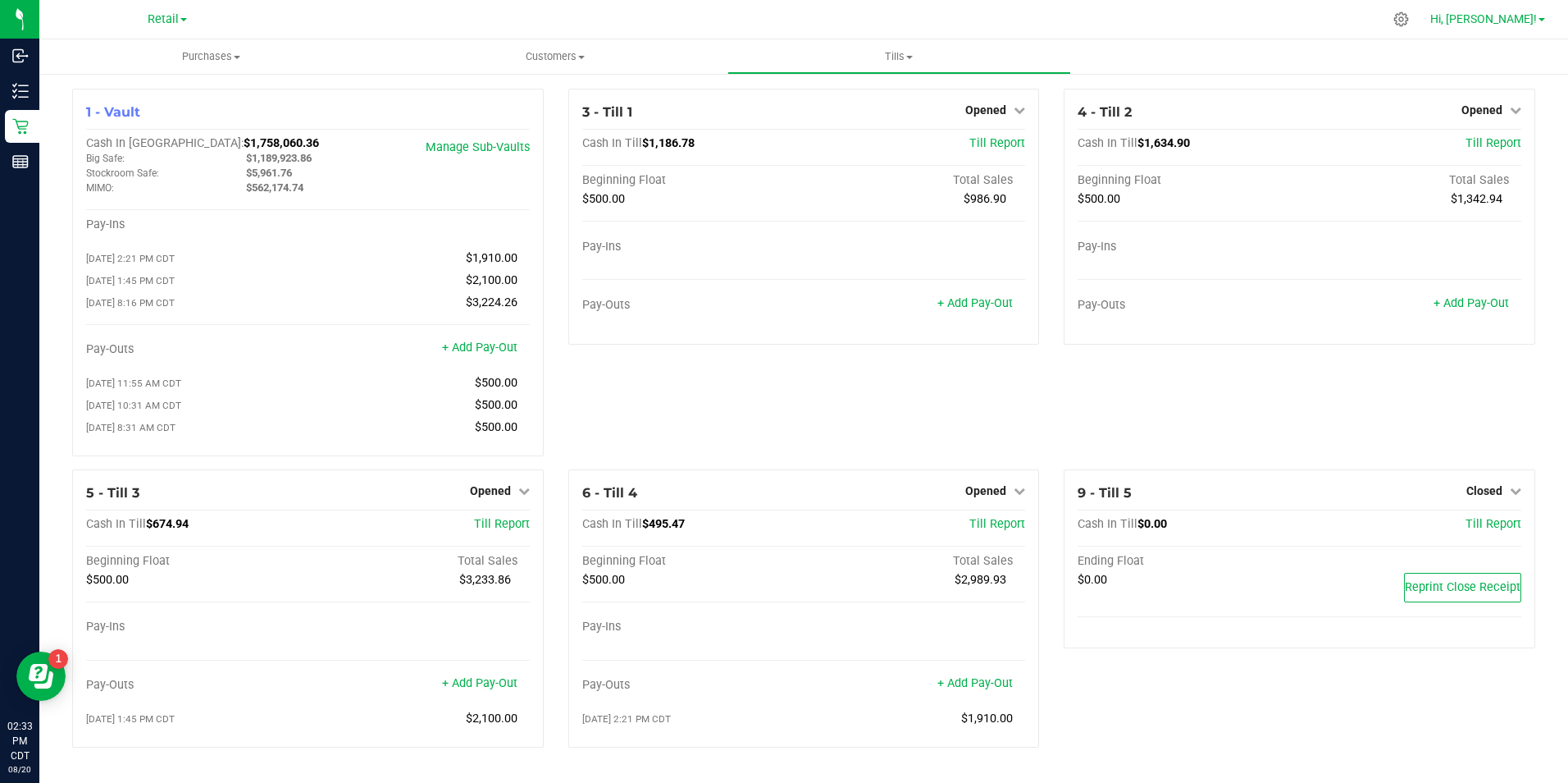
click at [1522, 19] on span "Hi, [PERSON_NAME]!" at bounding box center [1483, 19] width 107 height 13
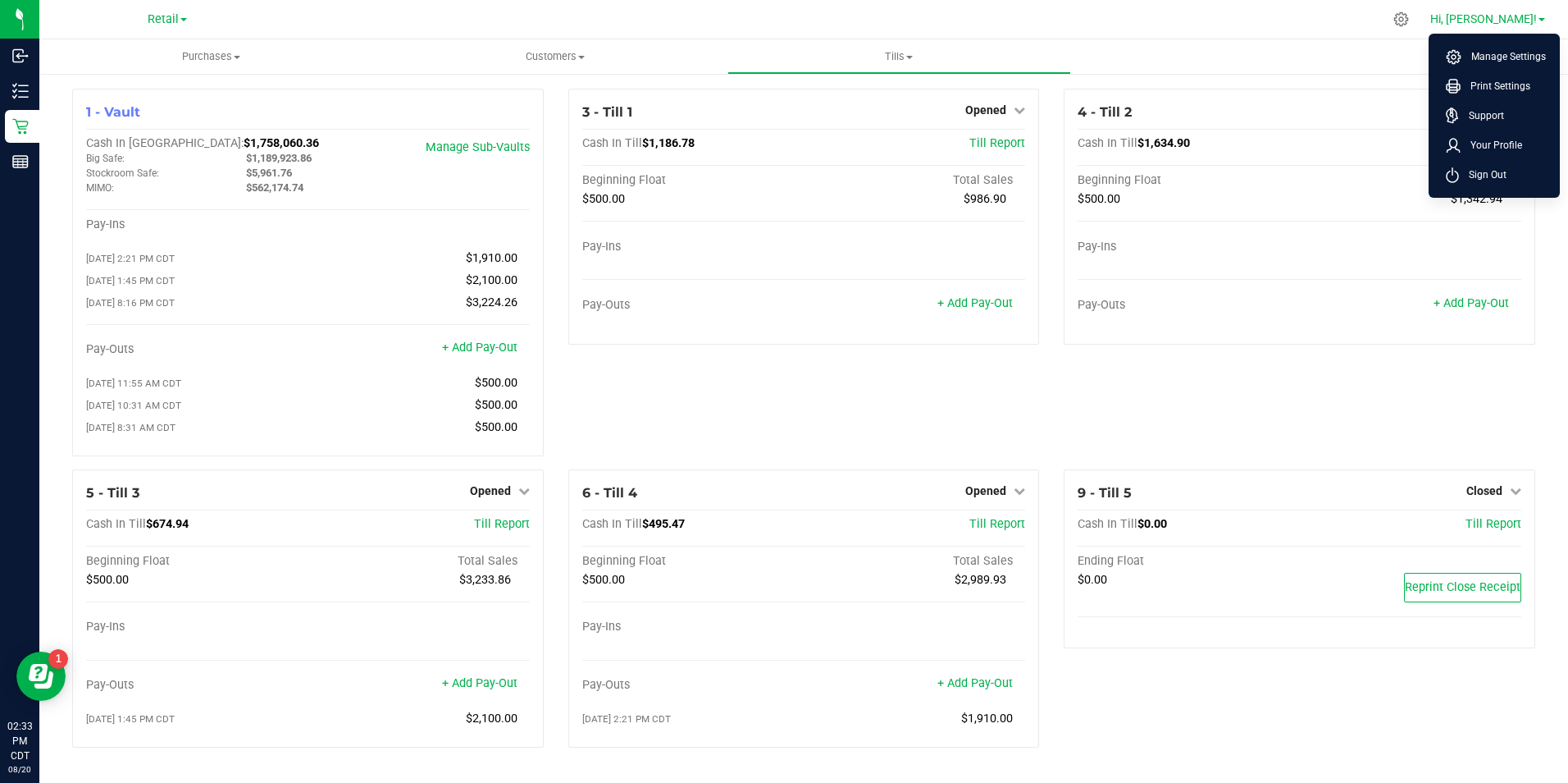
click at [1469, 184] on li "Sign Out" at bounding box center [1494, 174] width 123 height 30
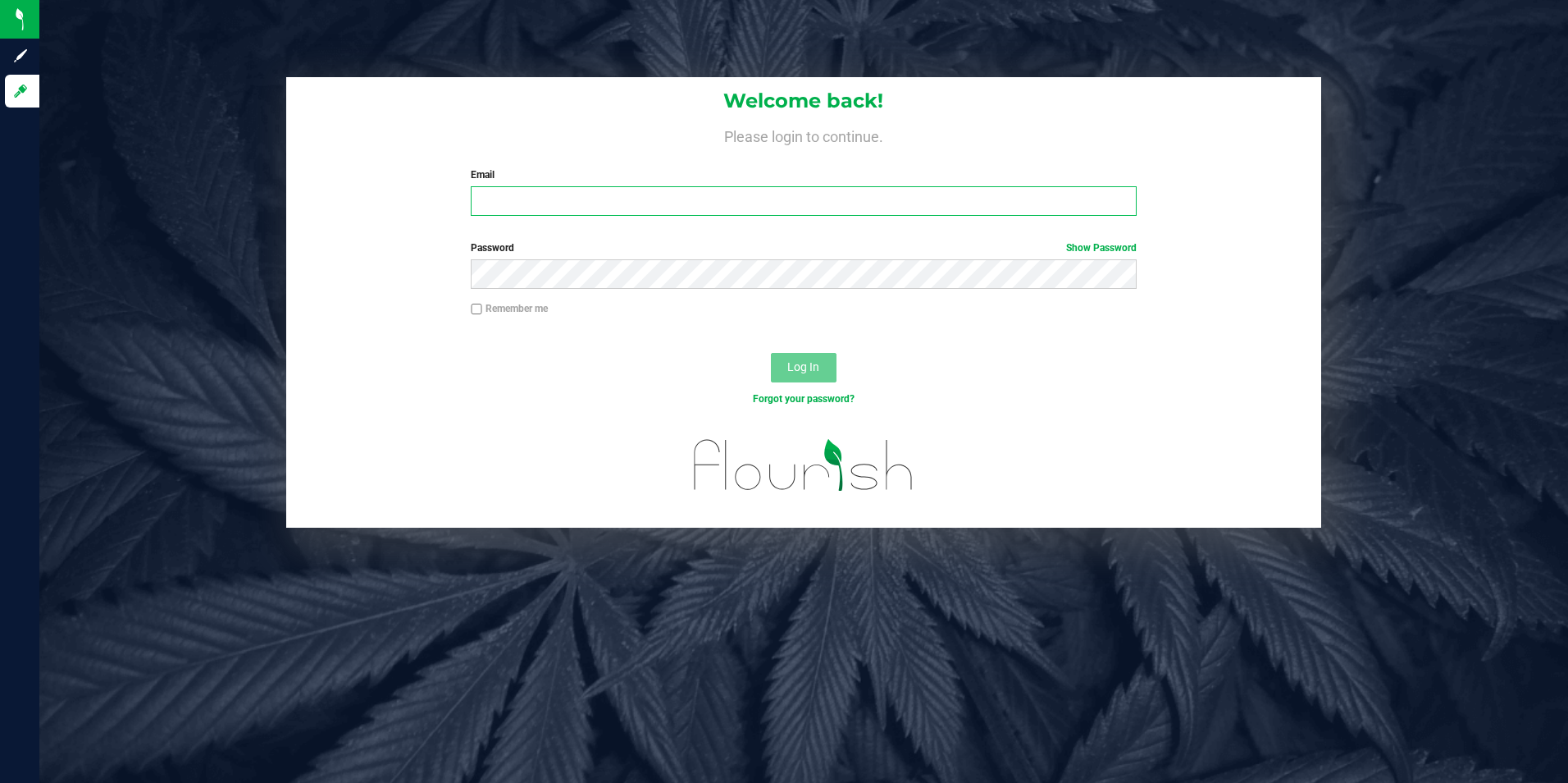
click at [503, 199] on input "Email" at bounding box center [804, 201] width 666 height 30
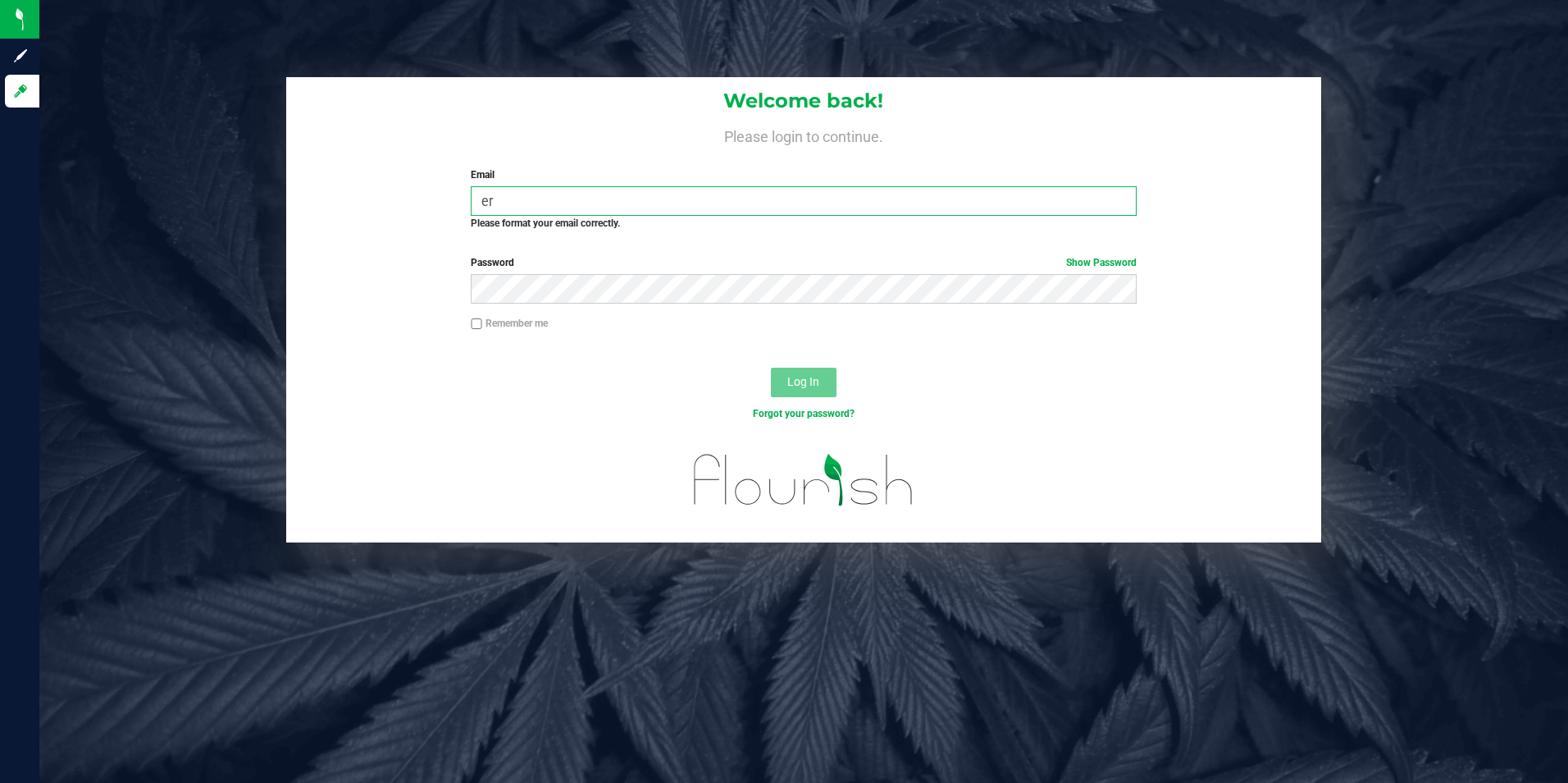
type input "[PERSON_NAME][EMAIL_ADDRESS][PERSON_NAME][DOMAIN_NAME]"
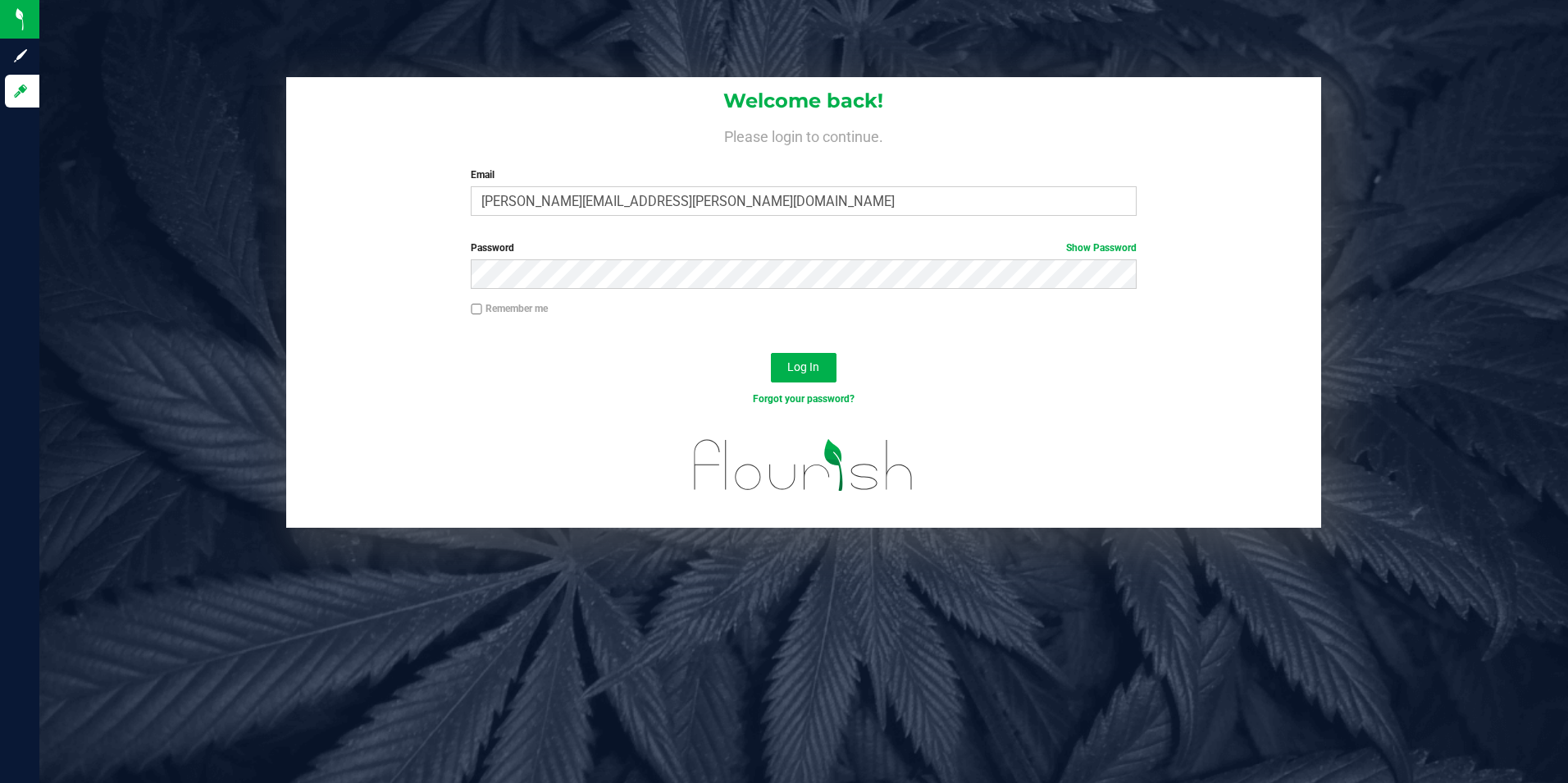
click at [1229, 289] on div "Password Show Password" at bounding box center [804, 270] width 1036 height 60
click at [619, 250] on label "Password Show Password" at bounding box center [804, 248] width 666 height 15
click at [804, 354] on button "Log In" at bounding box center [803, 367] width 66 height 30
